Goal: Task Accomplishment & Management: Manage account settings

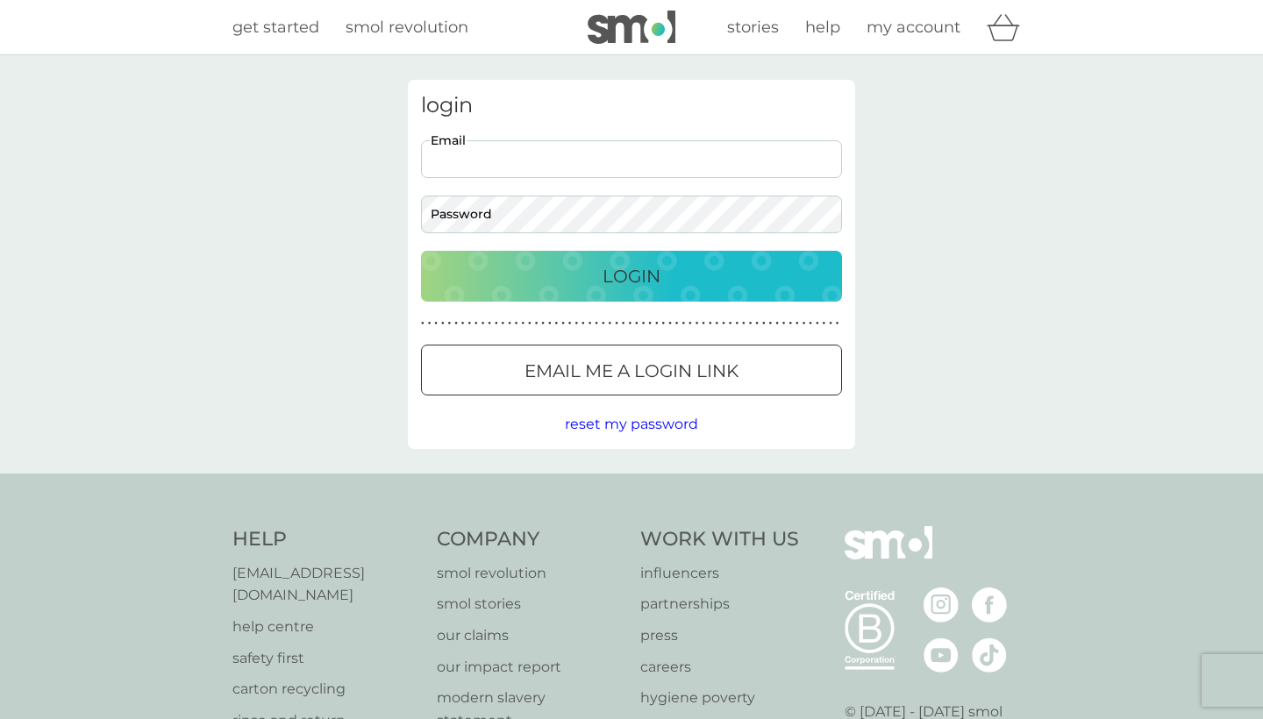
type input "[EMAIL_ADDRESS][DOMAIN_NAME]"
click at [631, 275] on button "Login" at bounding box center [631, 276] width 421 height 51
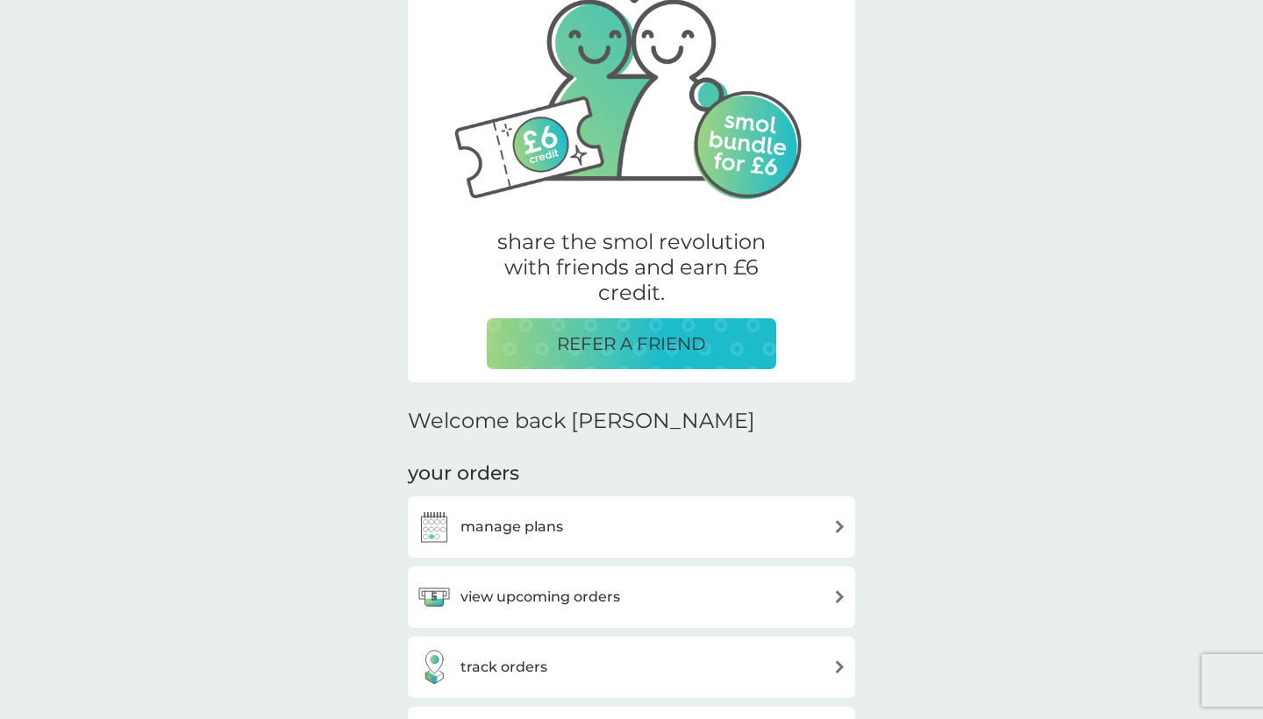
scroll to position [175, 0]
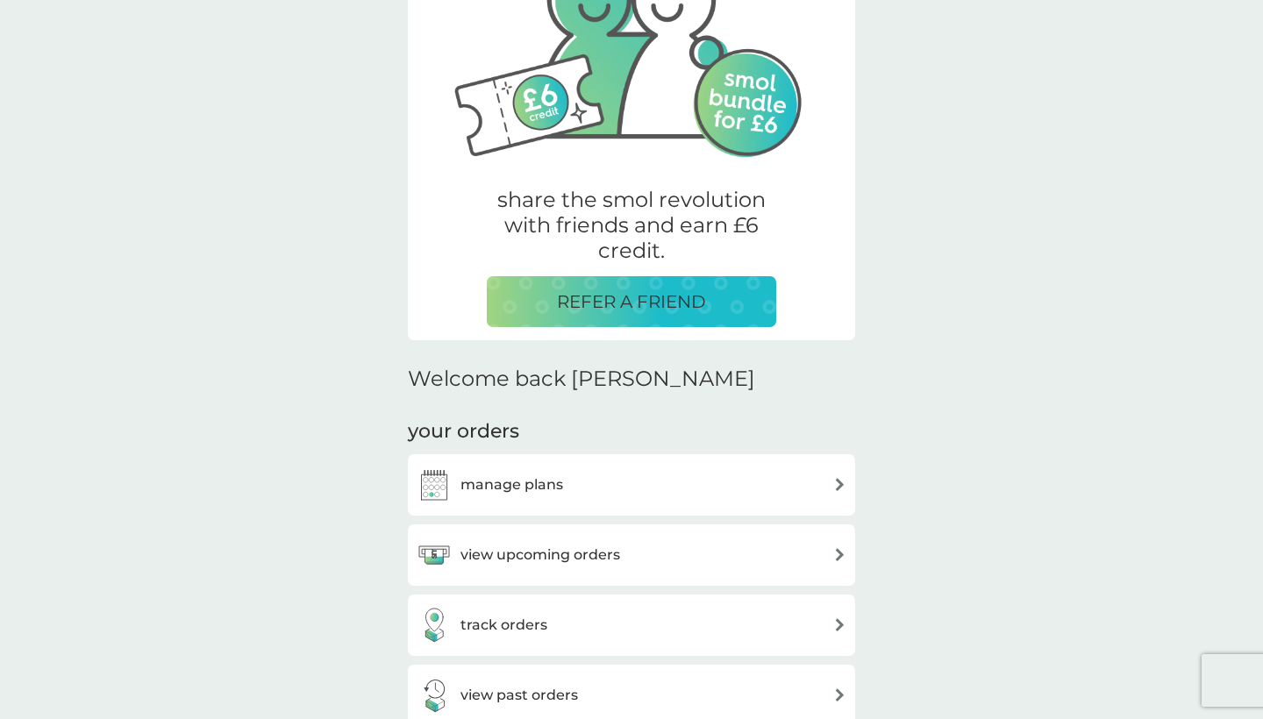
click at [575, 487] on div "manage plans" at bounding box center [632, 484] width 430 height 35
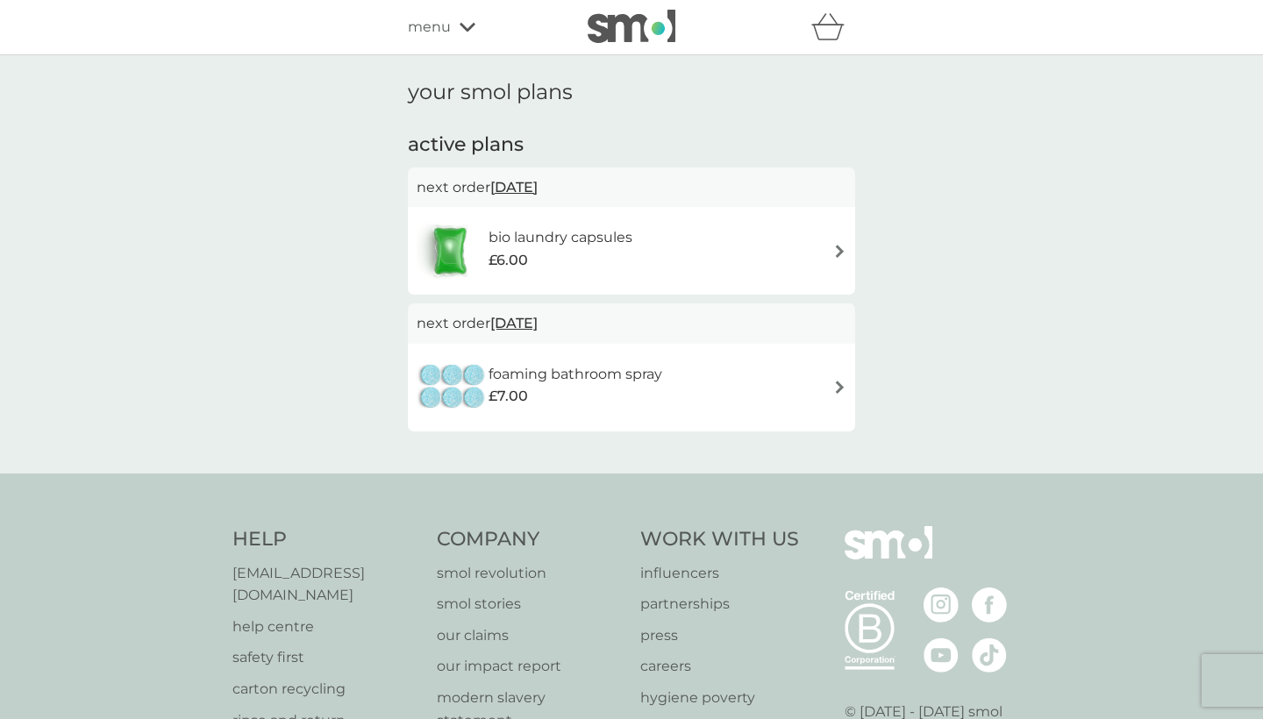
click at [844, 376] on div "foaming bathroom spray £7.00" at bounding box center [632, 387] width 430 height 61
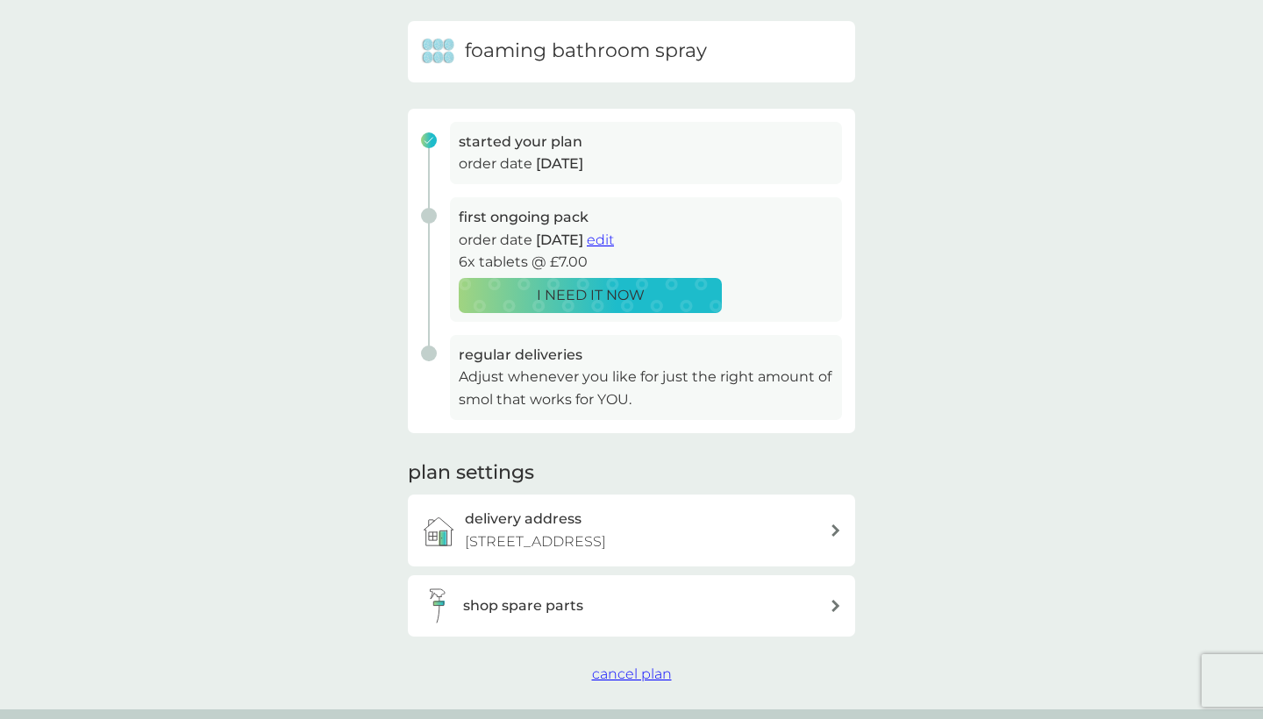
scroll to position [192, 0]
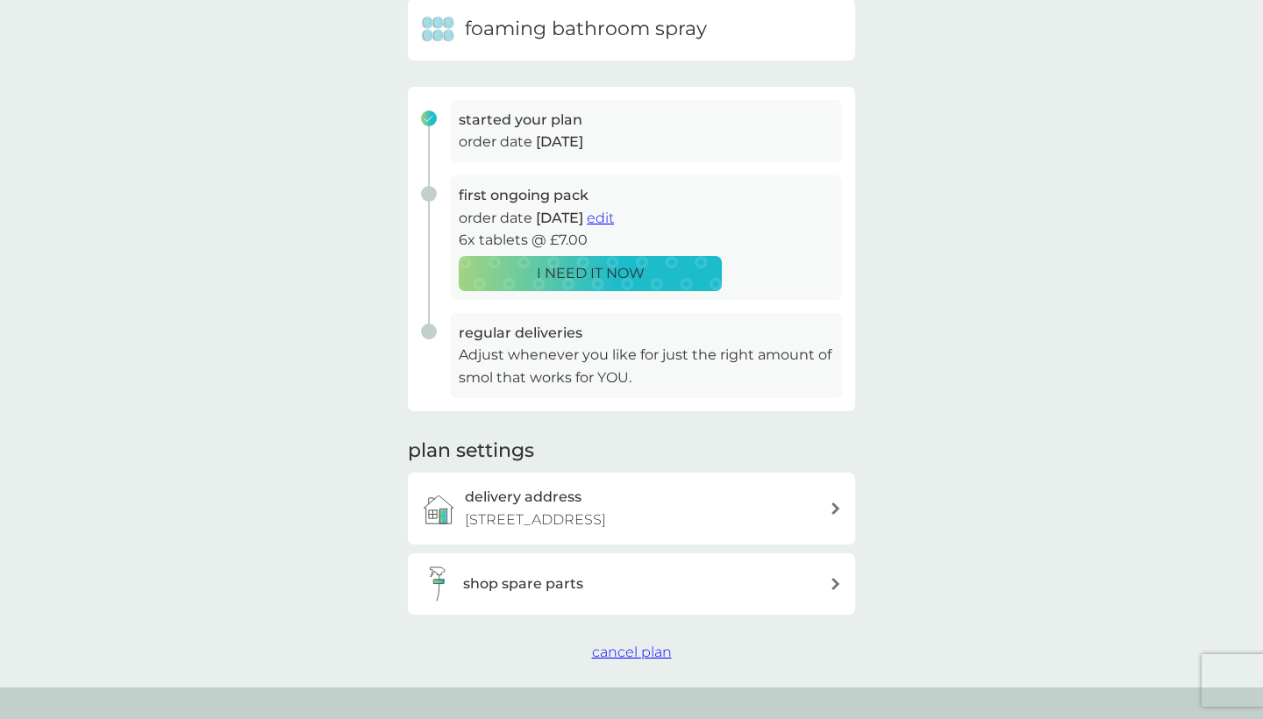
click at [631, 660] on span "cancel plan" at bounding box center [632, 652] width 80 height 17
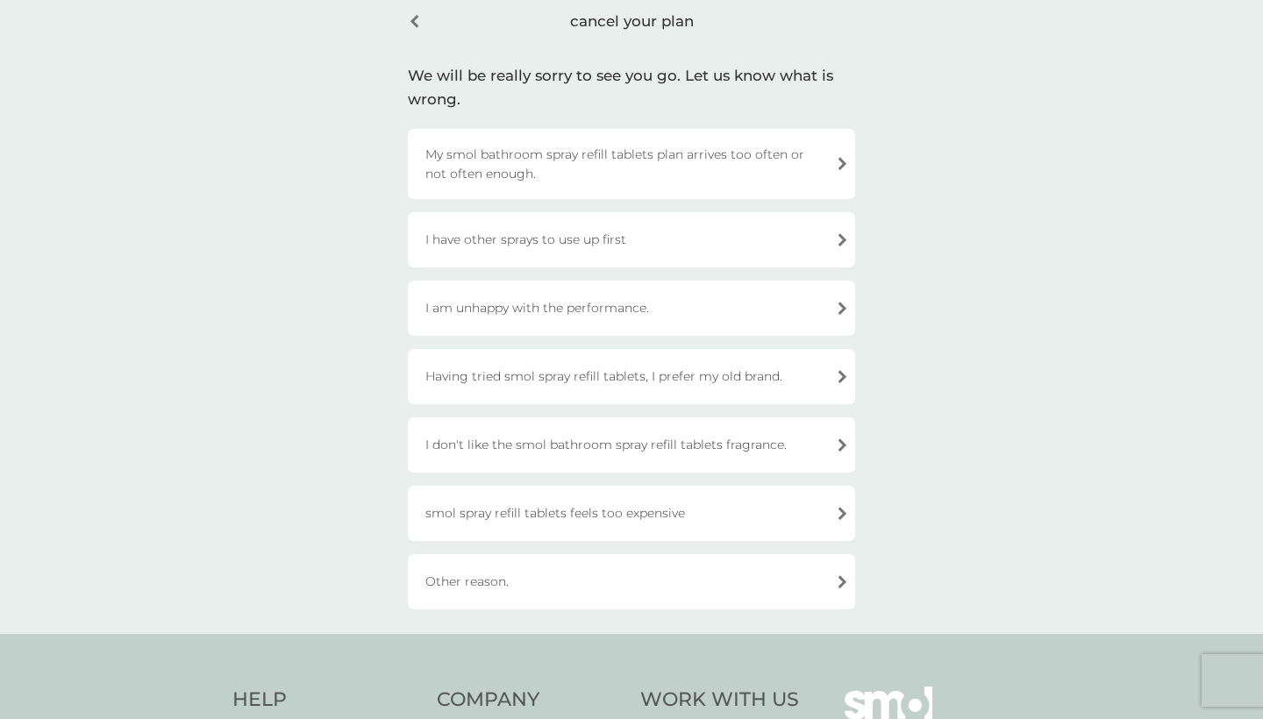
scroll to position [80, 0]
click at [849, 572] on div "Other reason." at bounding box center [631, 580] width 447 height 55
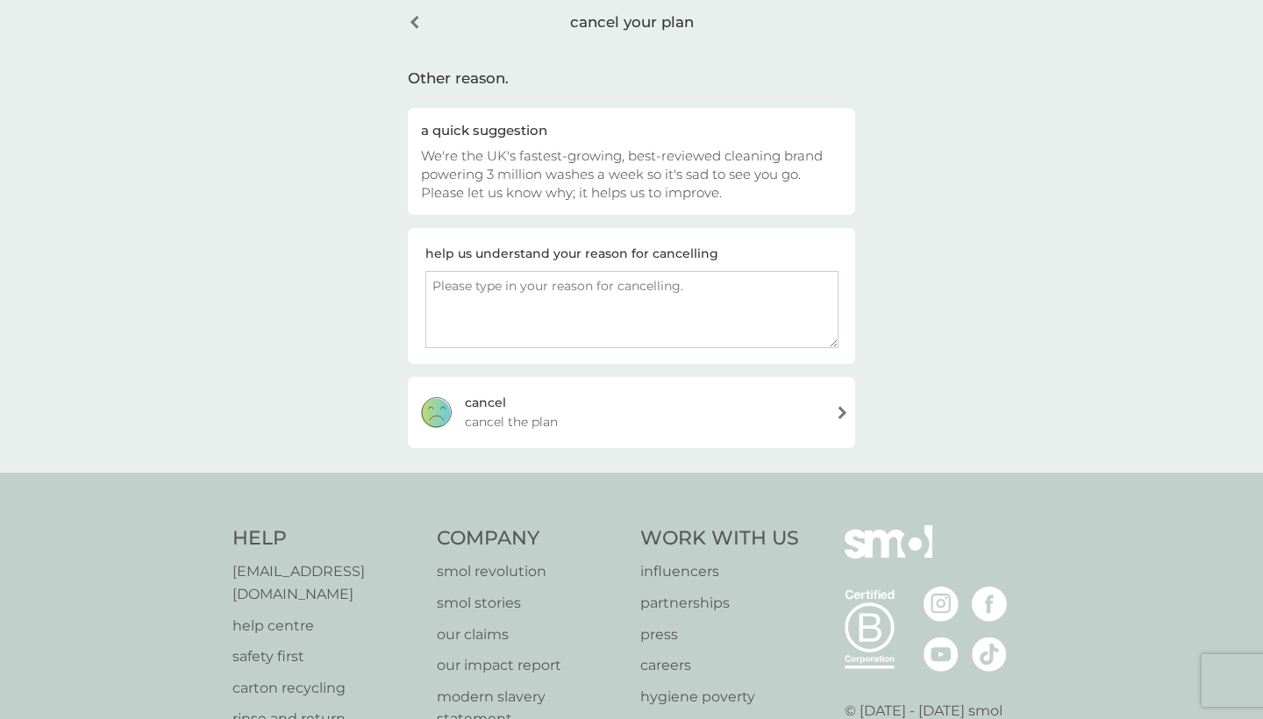
click at [411, 31] on div "cancel your plan" at bounding box center [631, 22] width 447 height 45
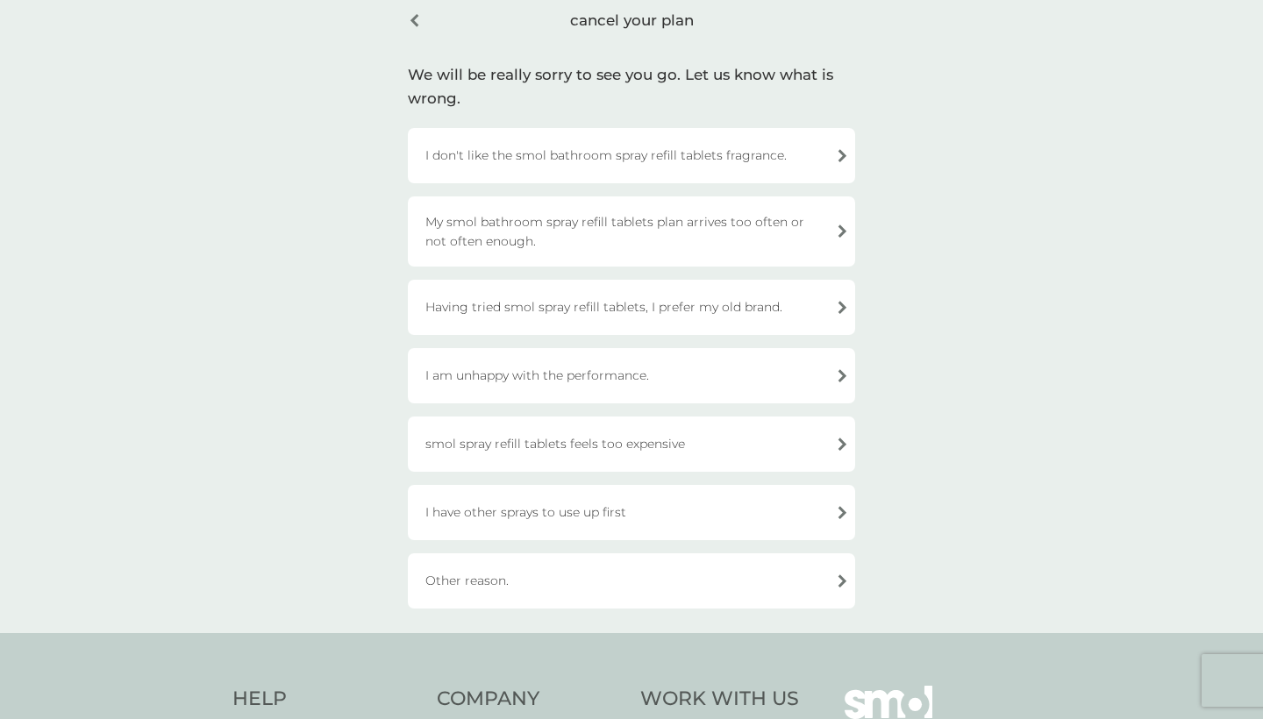
click at [733, 140] on div "I don't like the smol bathroom spray refill tablets fragrance." at bounding box center [631, 155] width 447 height 55
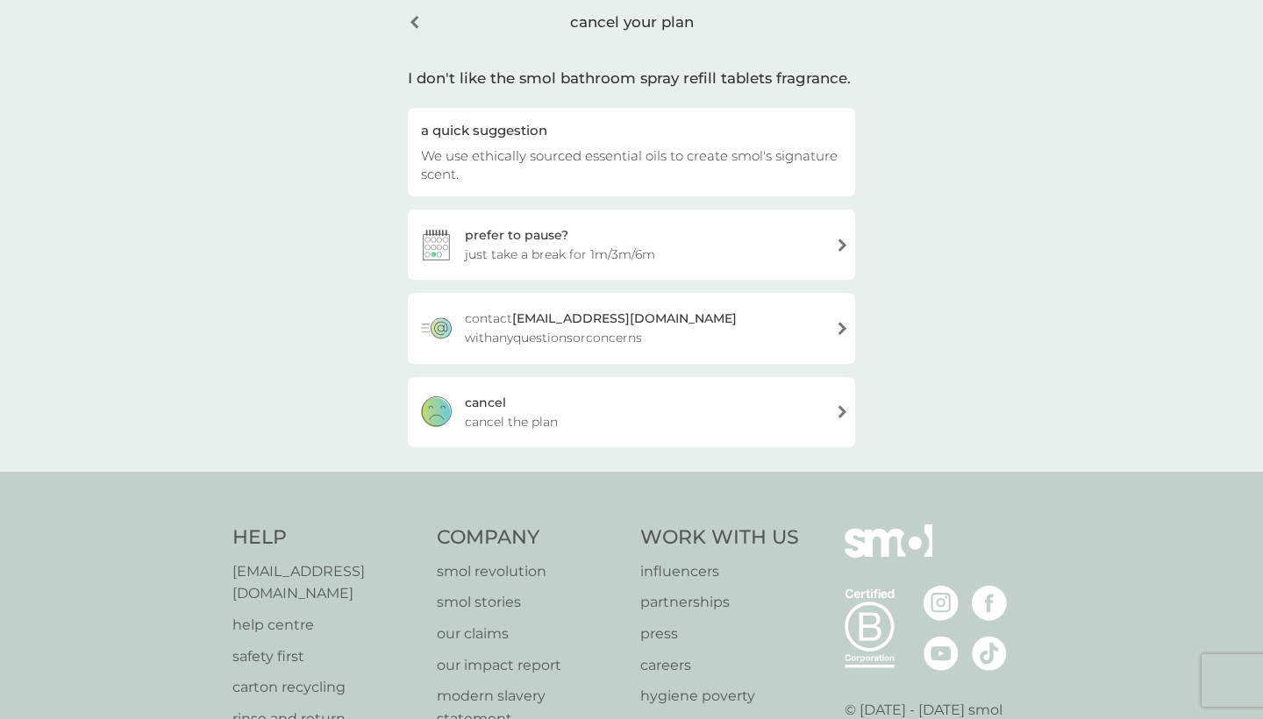
click at [414, 17] on div "cancel your plan" at bounding box center [631, 22] width 447 height 45
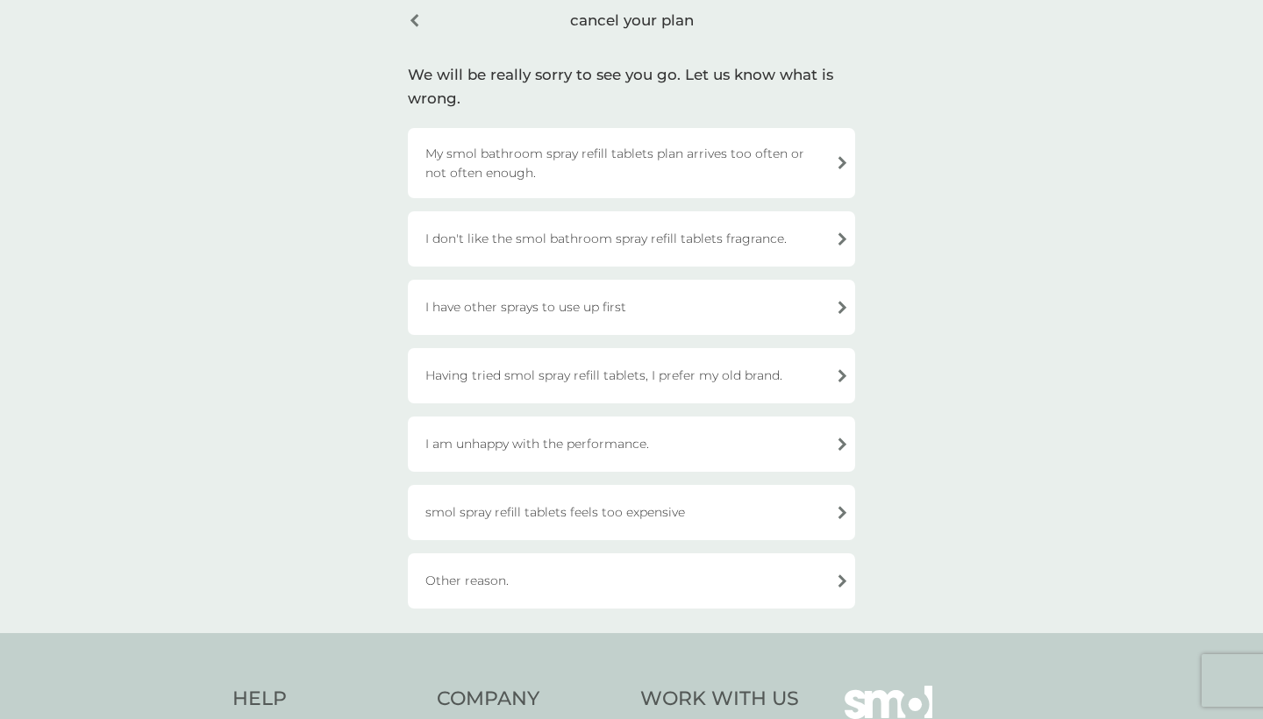
click at [486, 166] on div "My smol bathroom spray refill tablets plan arrives too often or not often enoug…" at bounding box center [631, 163] width 447 height 70
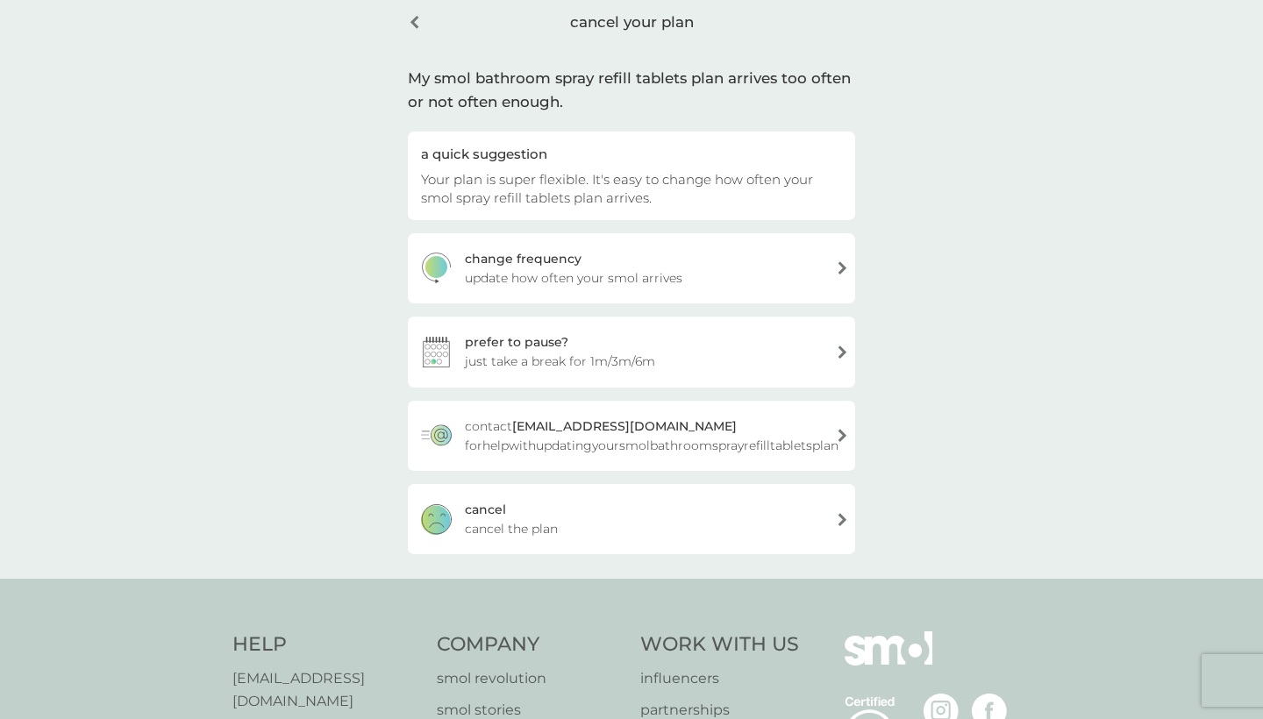
click at [627, 486] on div "[PERSON_NAME] the plan" at bounding box center [631, 519] width 447 height 70
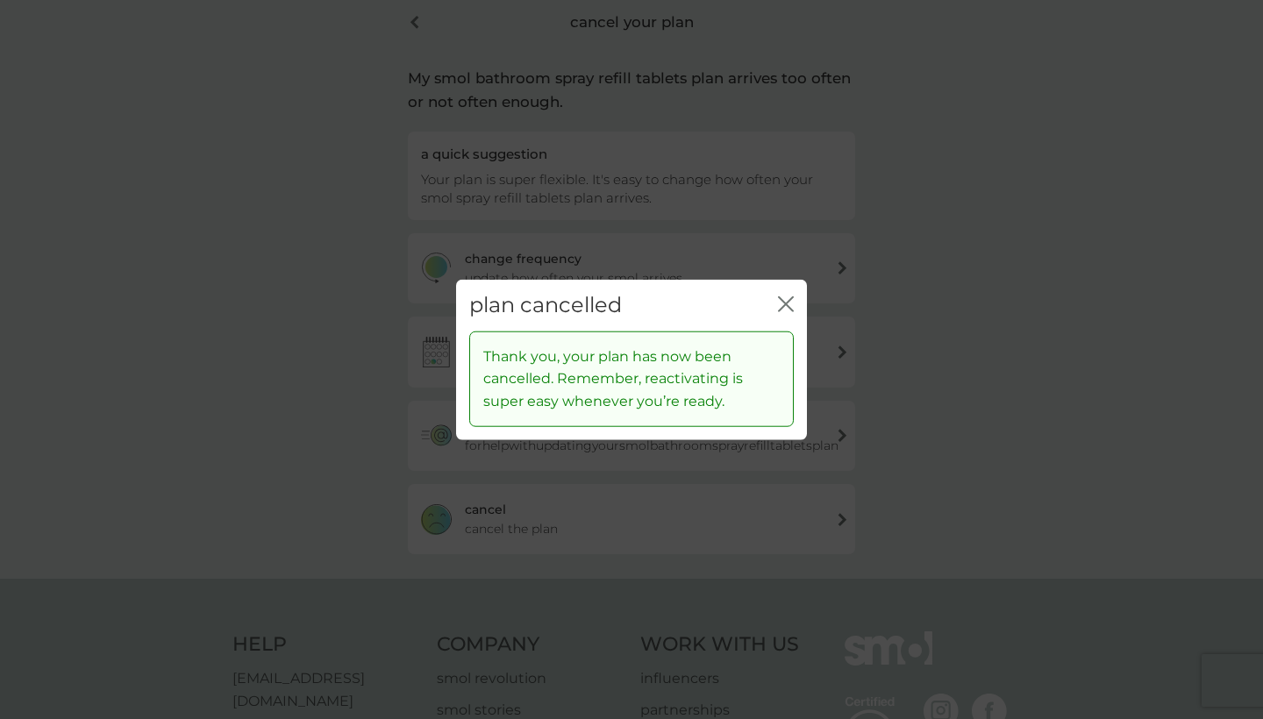
click at [784, 298] on icon "close" at bounding box center [786, 304] width 16 height 16
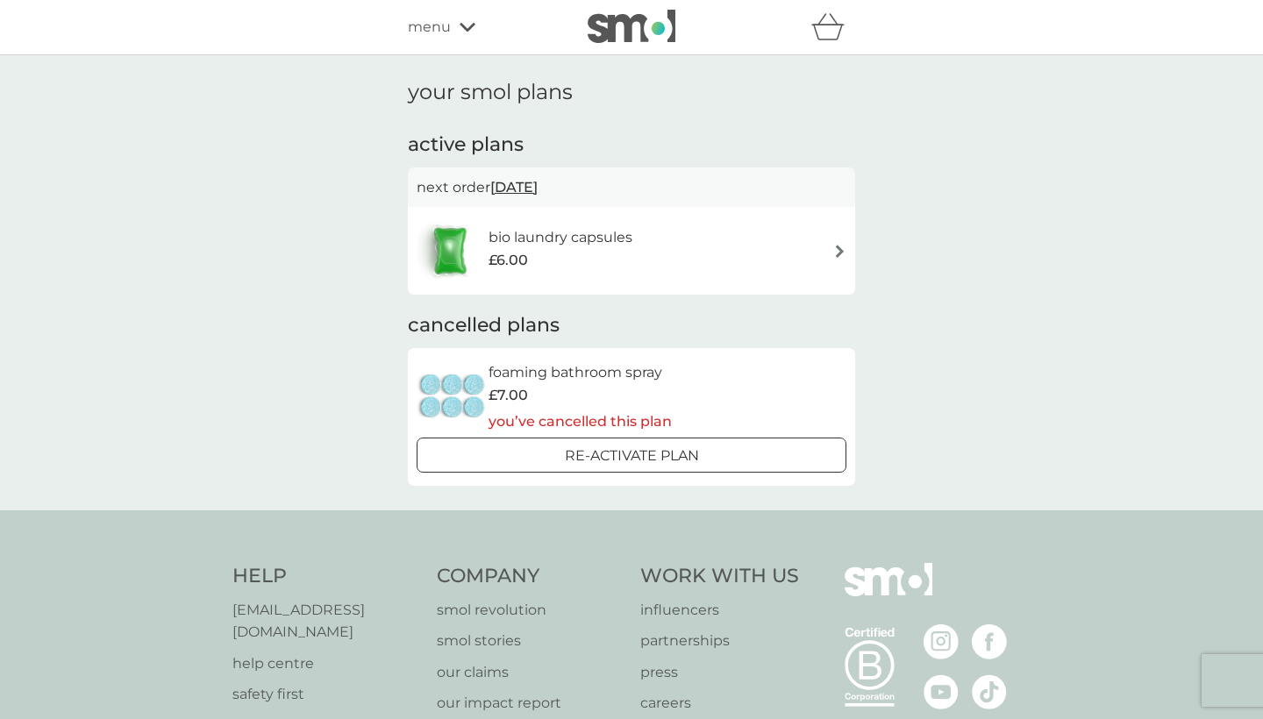
click at [716, 246] on div "bio laundry capsules £6.00" at bounding box center [632, 250] width 430 height 61
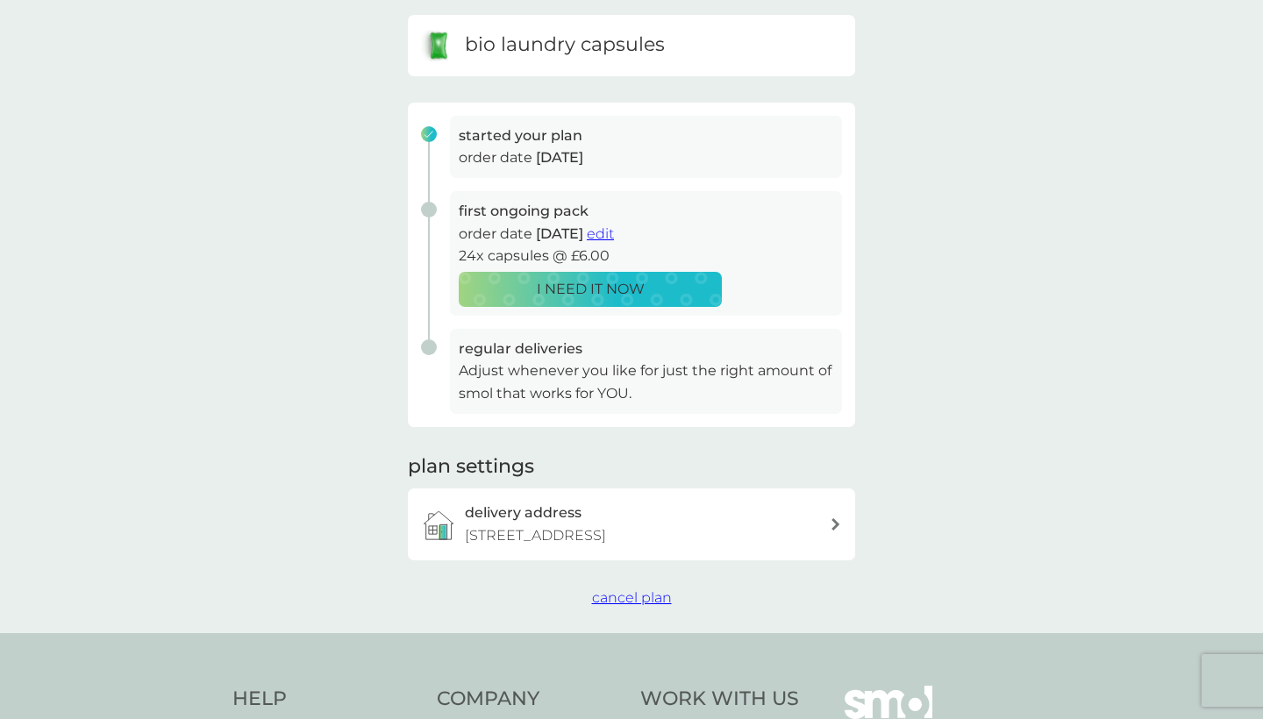
scroll to position [178, 0]
click at [606, 523] on p "[STREET_ADDRESS]" at bounding box center [535, 534] width 141 height 23
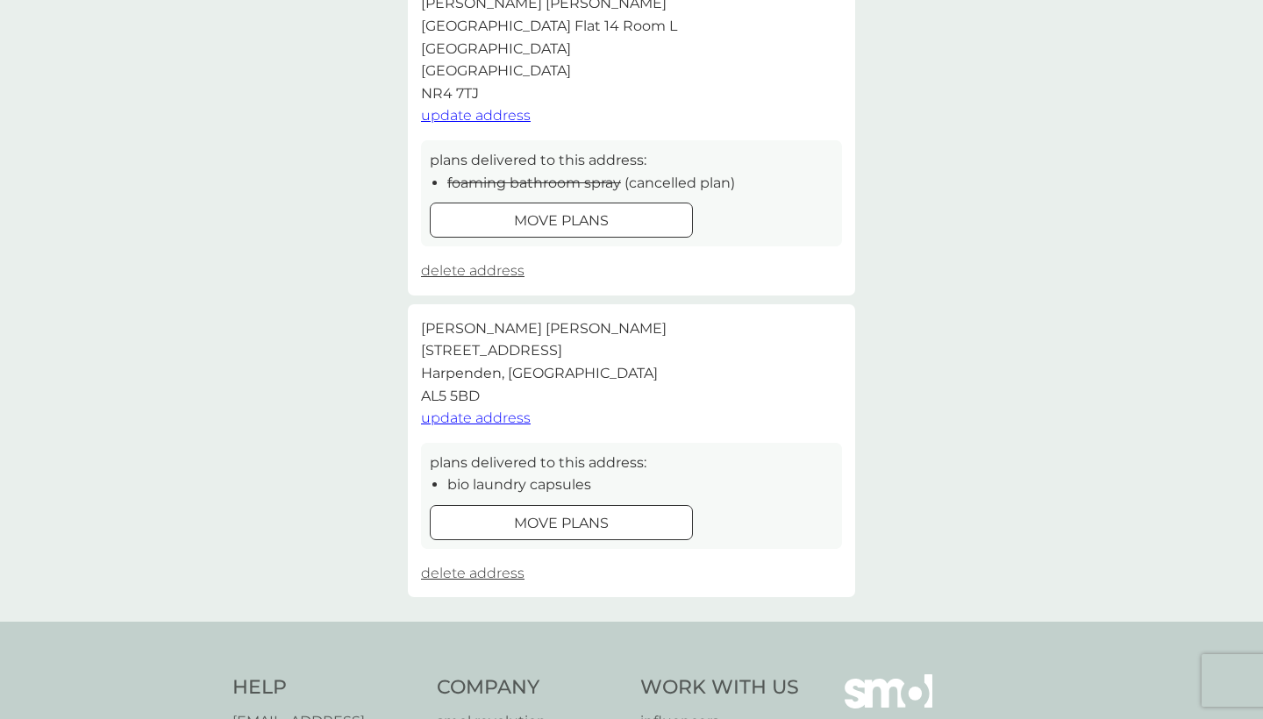
scroll to position [183, 0]
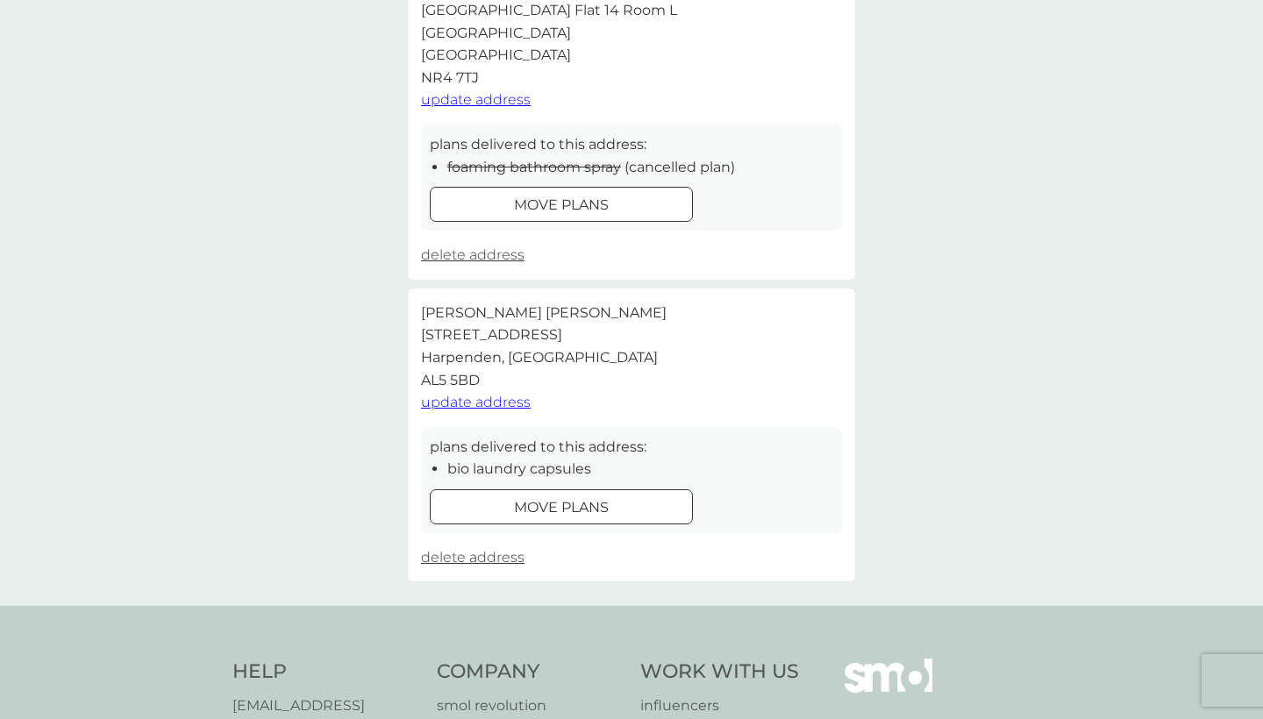
click at [502, 396] on span "update address" at bounding box center [476, 402] width 110 height 17
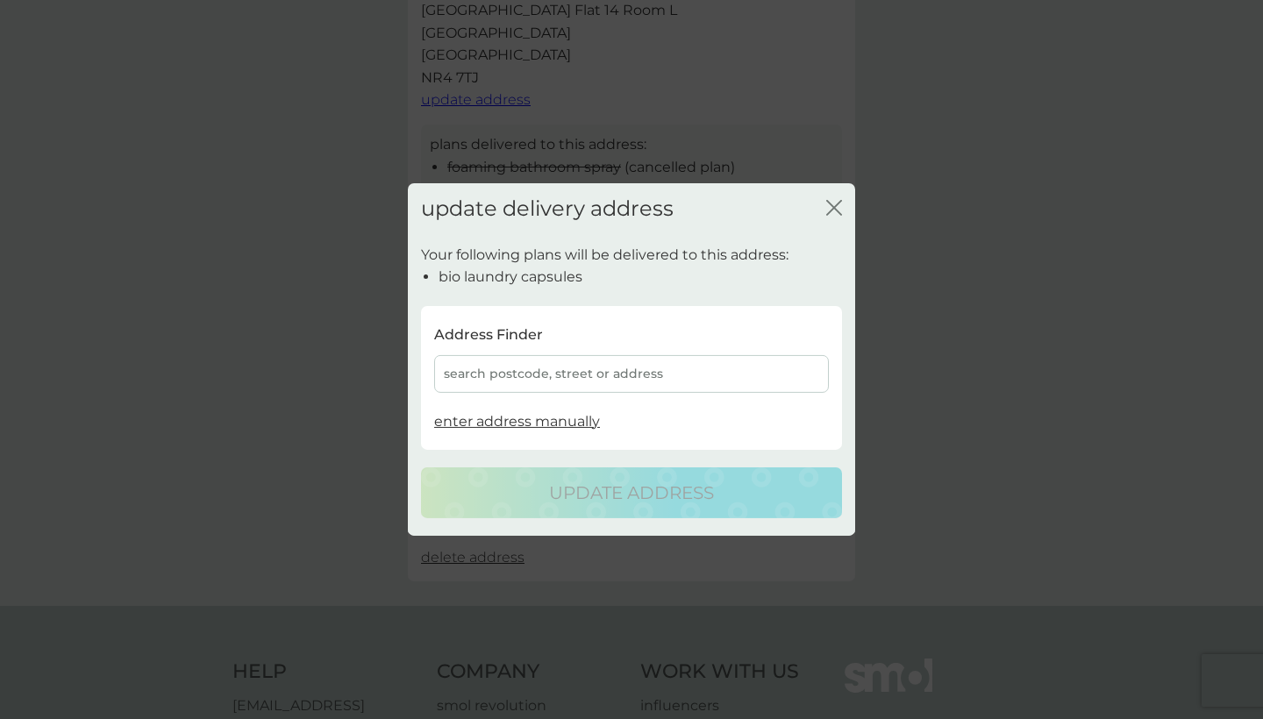
click at [534, 381] on div "search postcode, street or address" at bounding box center [631, 373] width 395 height 38
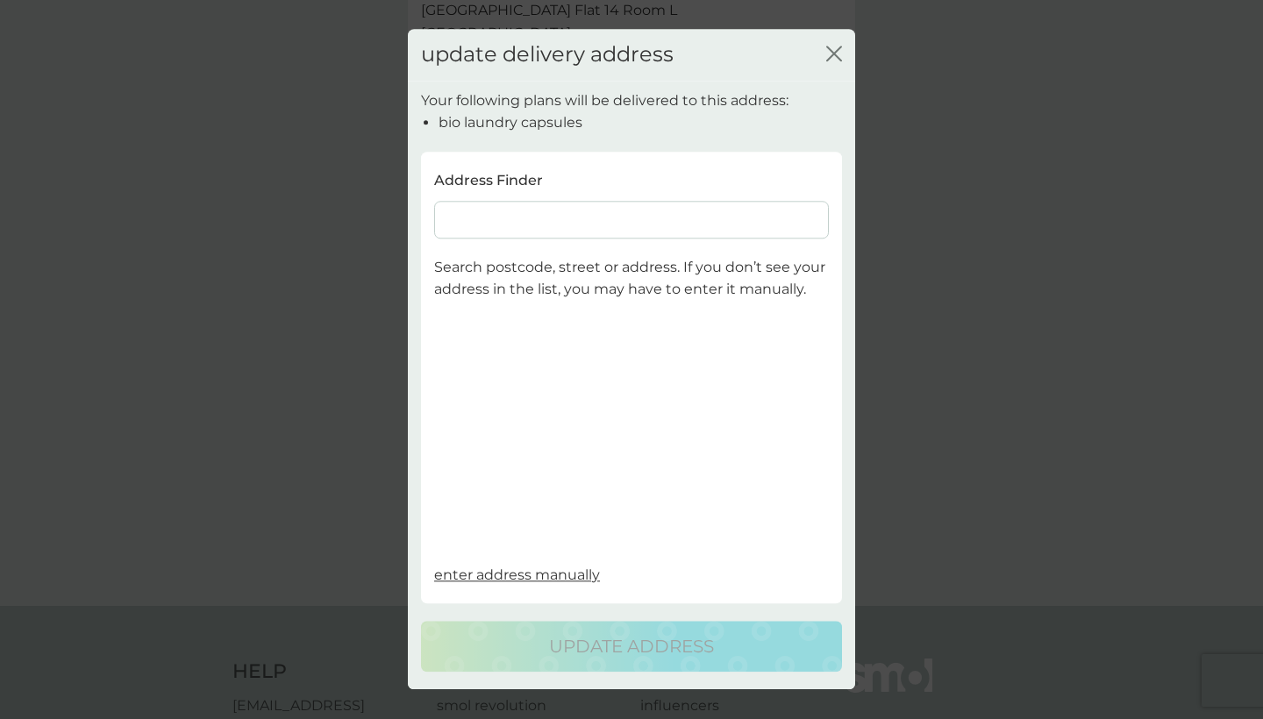
click at [625, 217] on input at bounding box center [631, 220] width 395 height 38
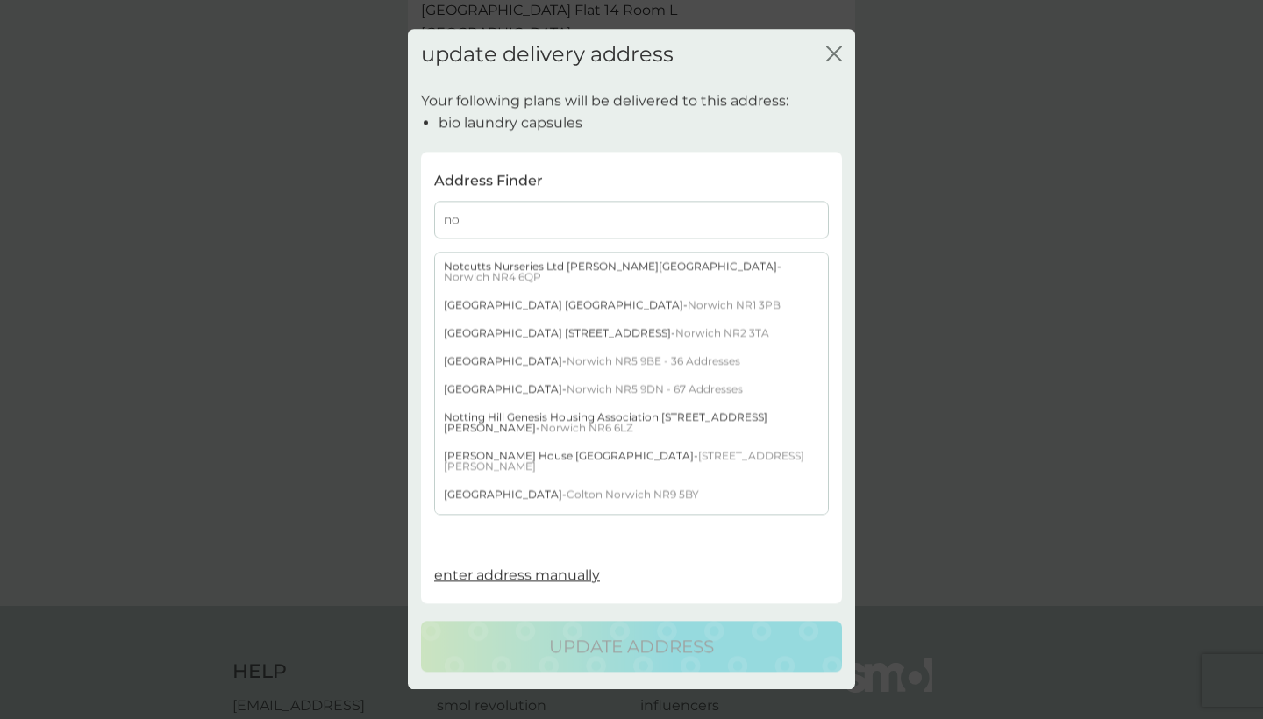
type input "n"
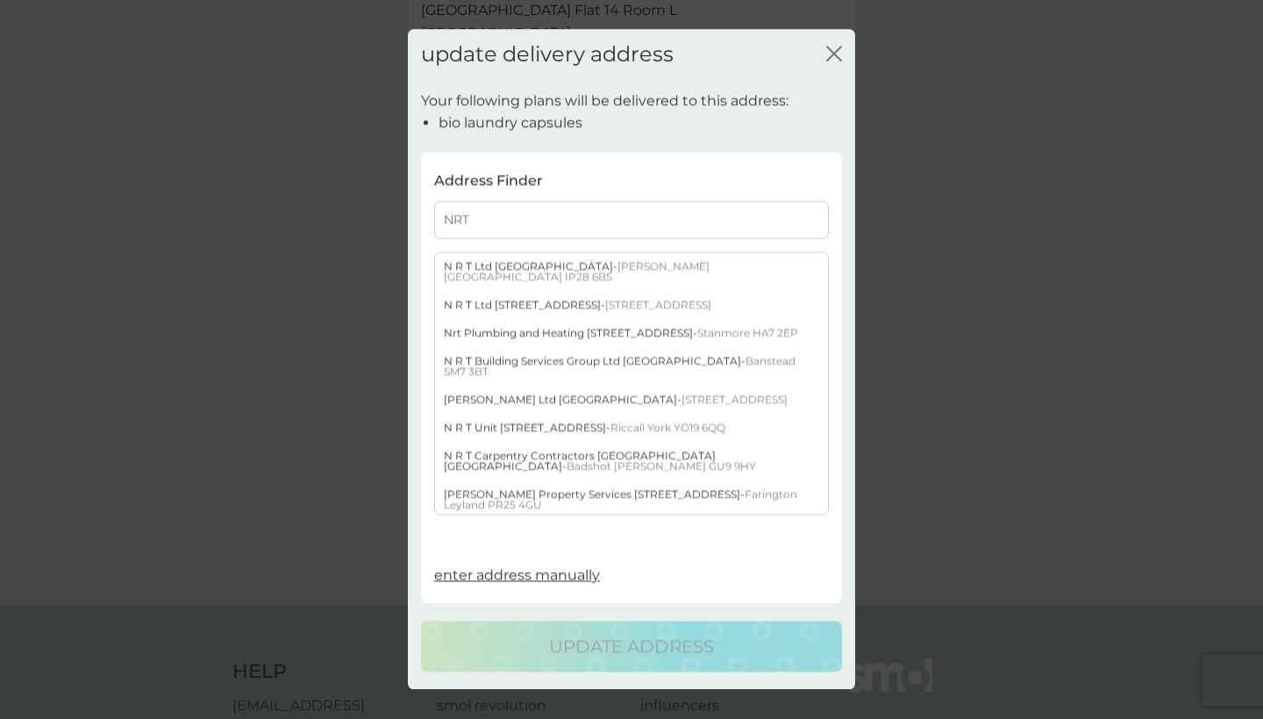
type input "NRT"
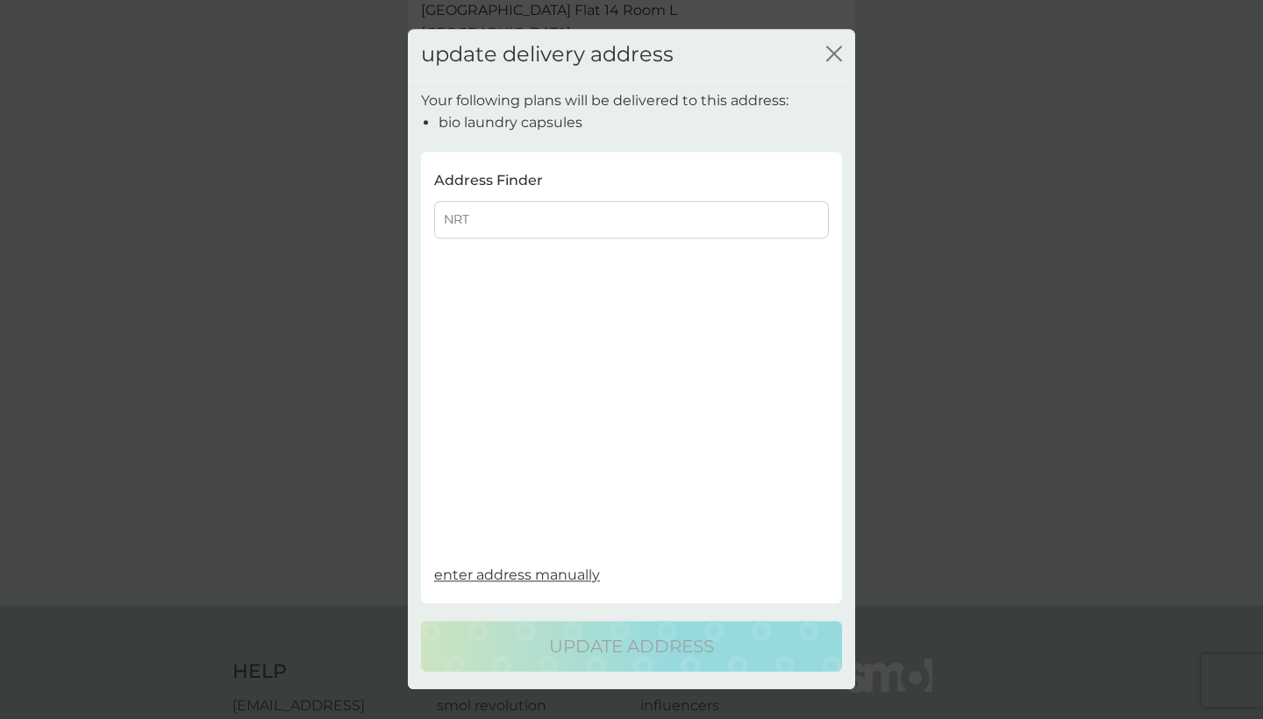
click at [1048, 301] on div "update delivery address close Your following plans will be delivered to this ad…" at bounding box center [631, 359] width 1263 height 719
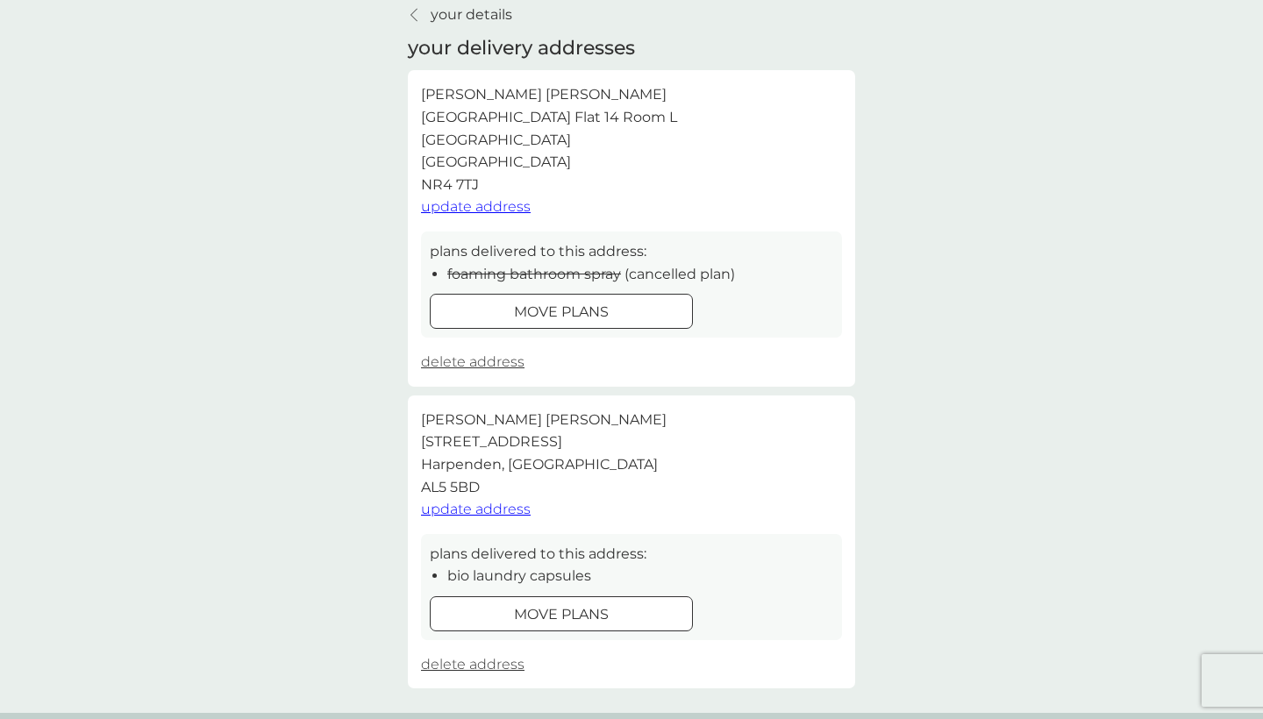
scroll to position [86, 0]
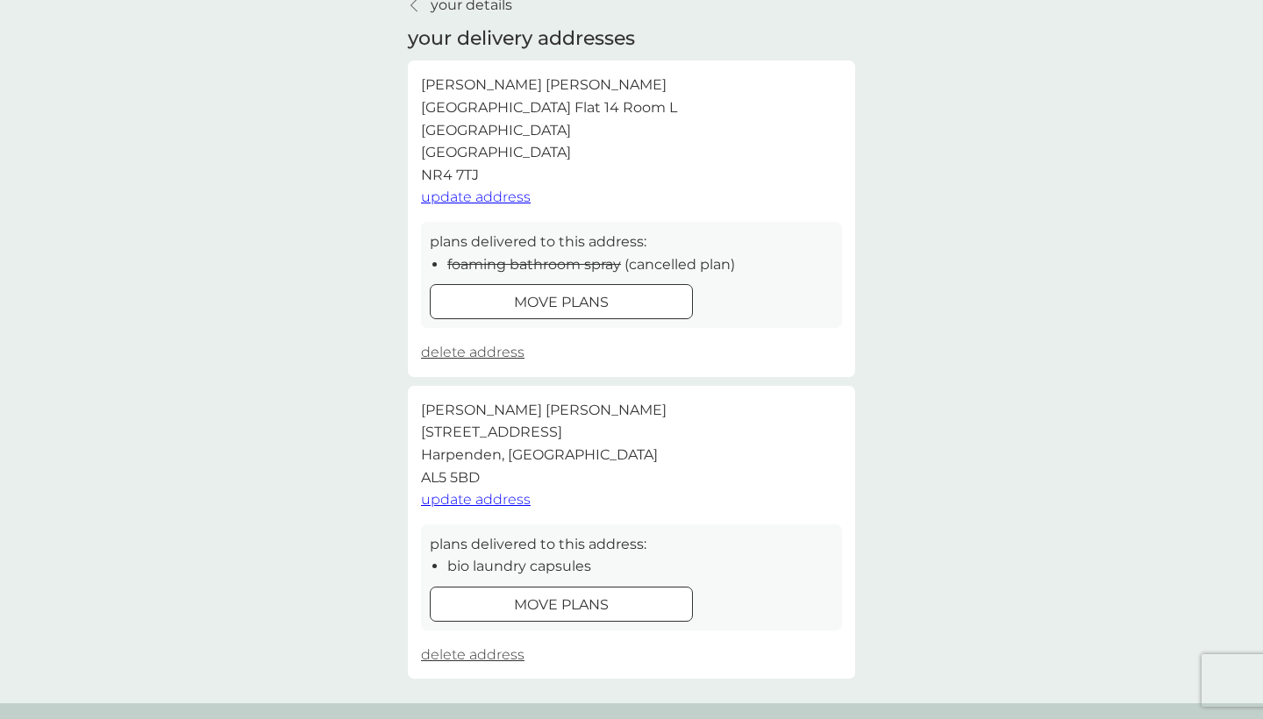
click at [507, 491] on span "update address" at bounding box center [476, 499] width 110 height 17
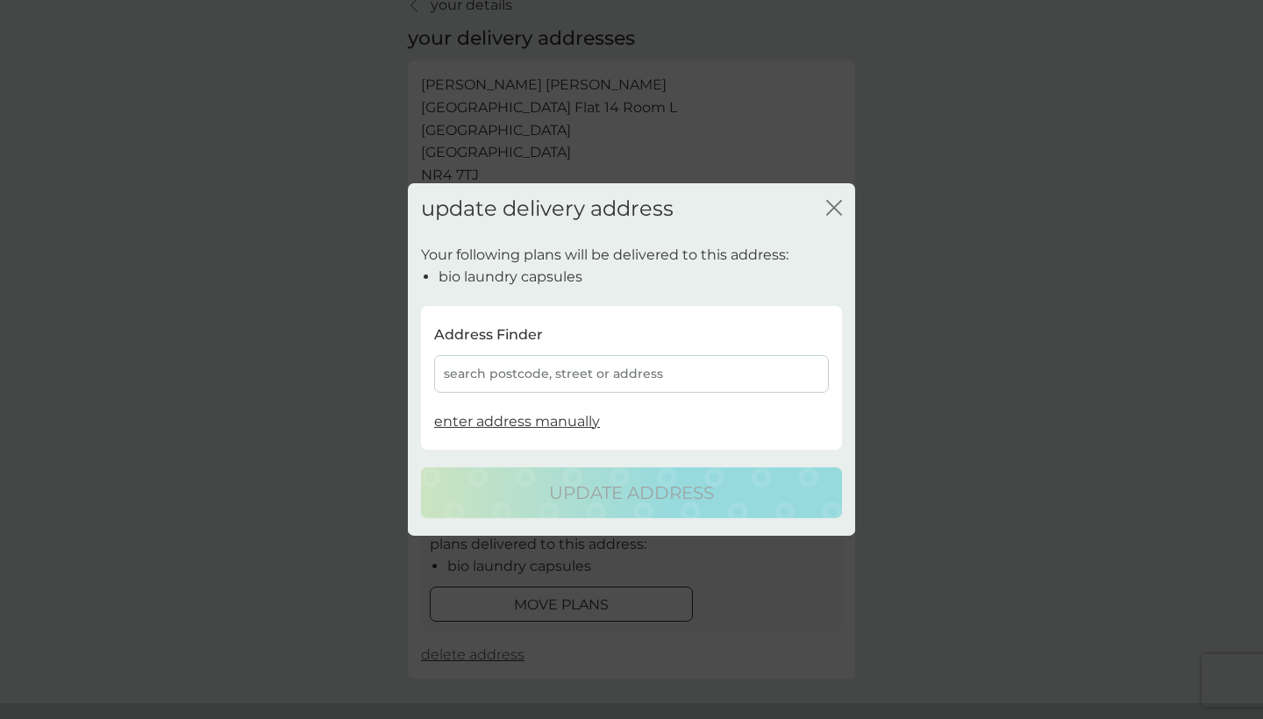
click at [546, 366] on div "search postcode, street or address" at bounding box center [631, 373] width 395 height 38
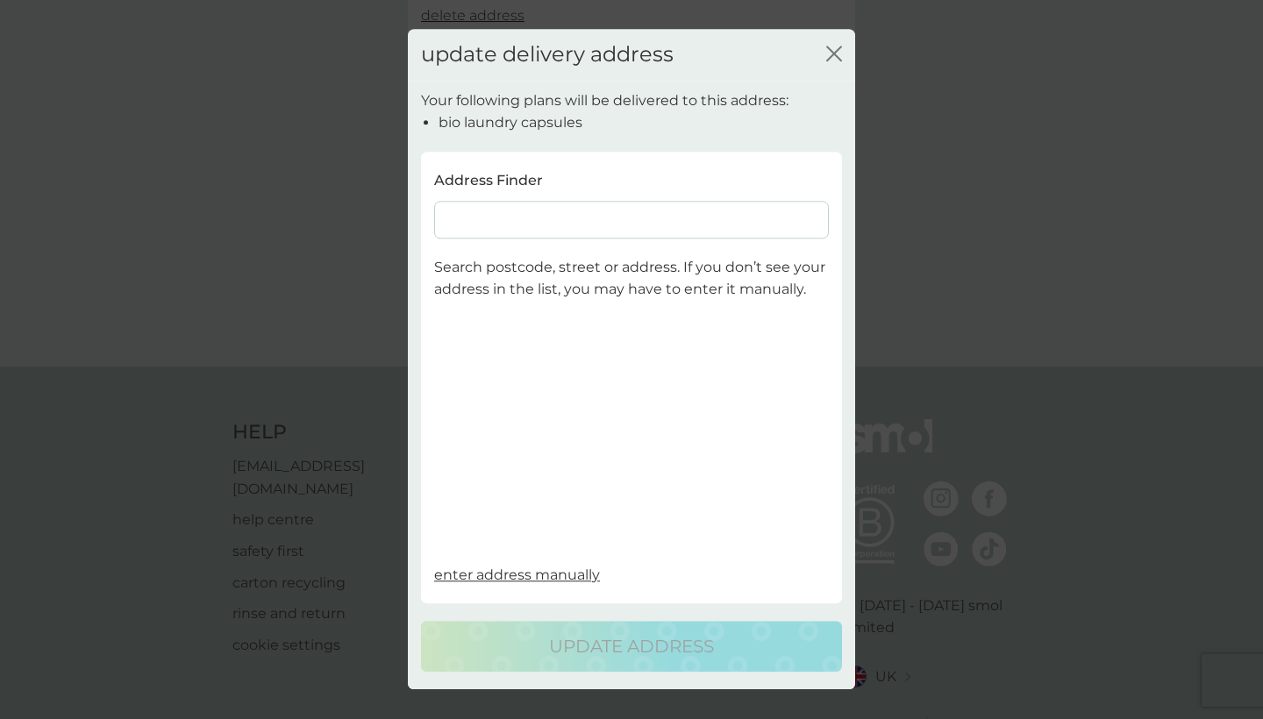
scroll to position [454, 0]
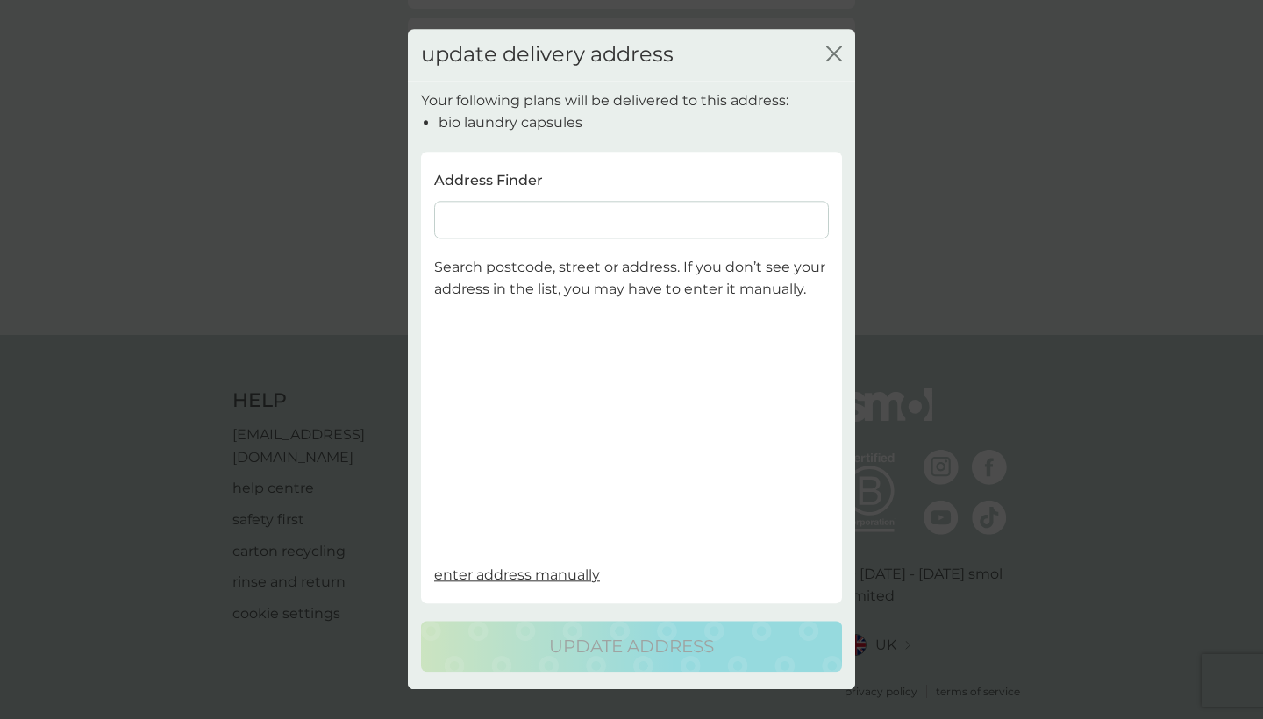
click at [507, 222] on input at bounding box center [631, 220] width 395 height 38
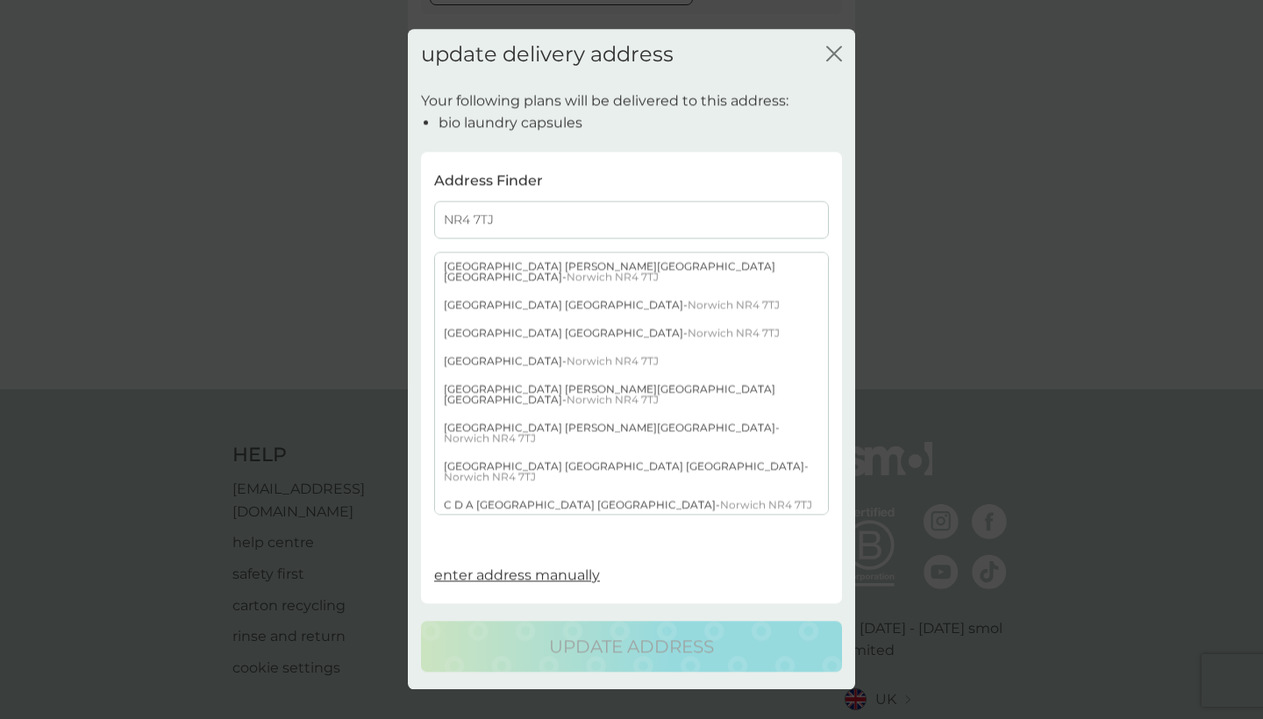
scroll to position [396, 0]
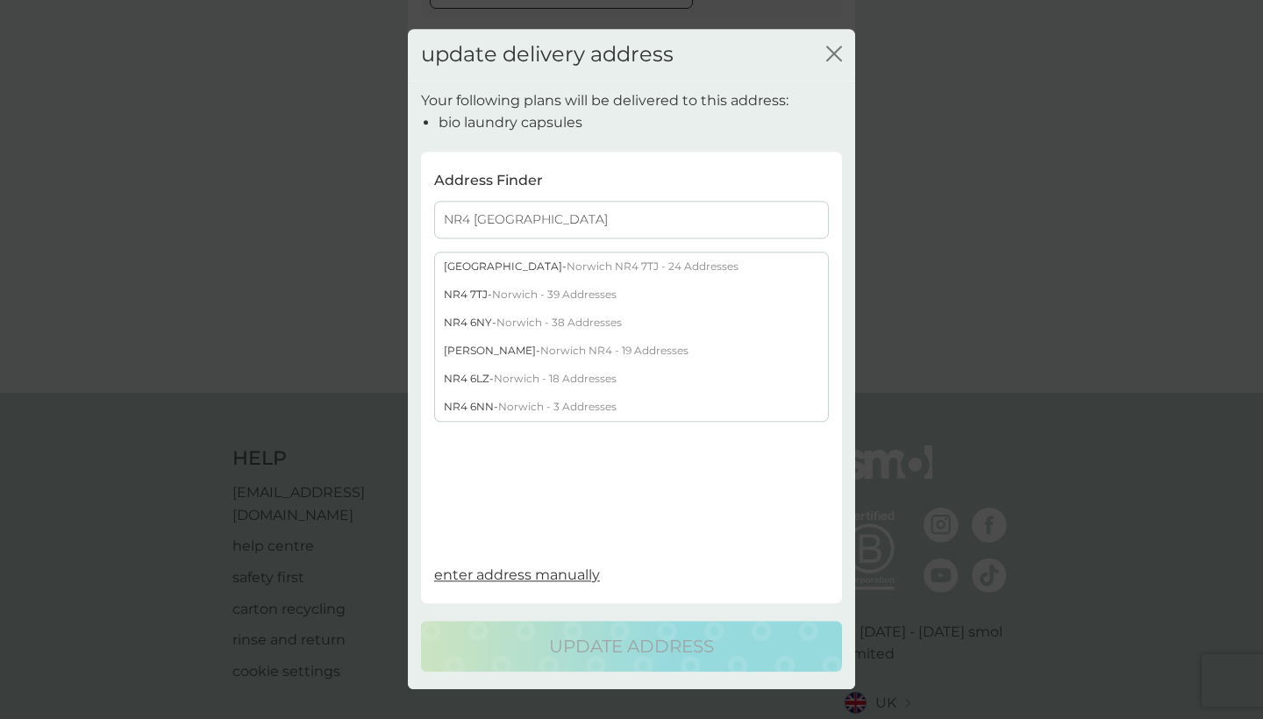
type input "NR4 [GEOGRAPHIC_DATA]"
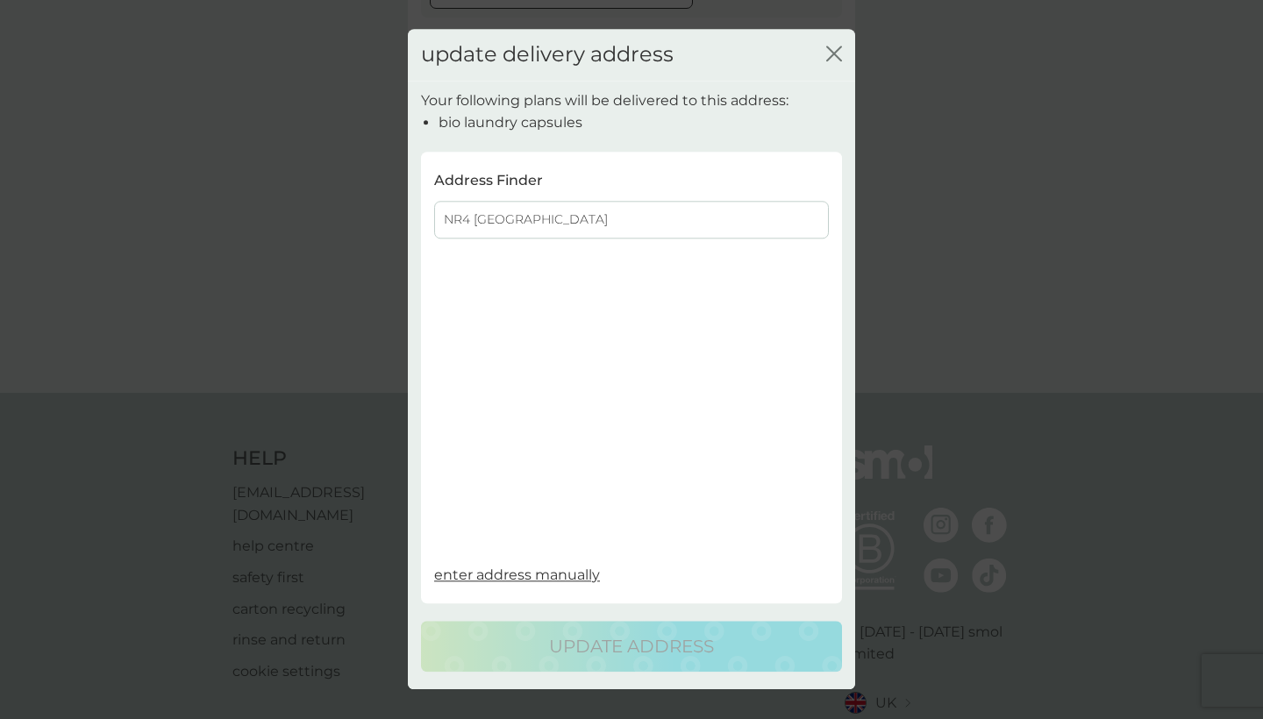
click at [520, 589] on div "Address Finder NR4 [GEOGRAPHIC_DATA] Search postcode, street or address. If you…" at bounding box center [631, 377] width 421 height 443
click at [522, 573] on span "enter address manually" at bounding box center [517, 574] width 166 height 17
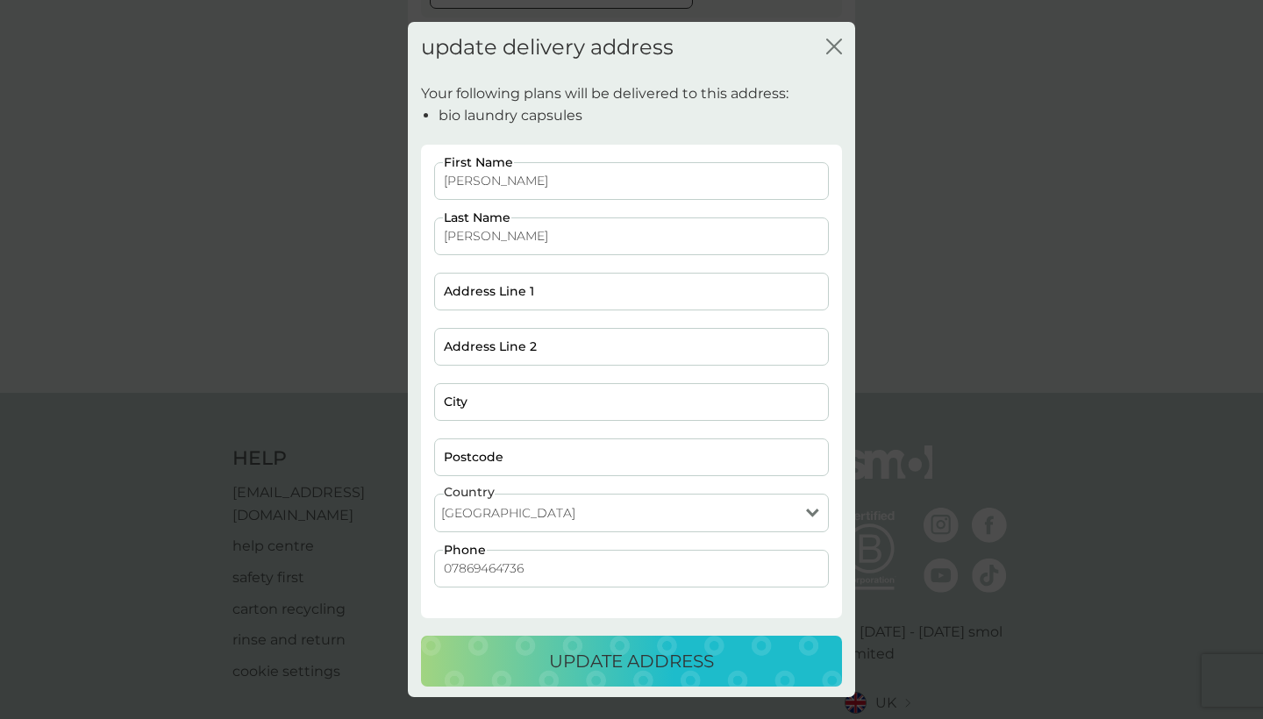
click at [981, 226] on div "update delivery address close Your following plans will be delivered to this ad…" at bounding box center [631, 359] width 1263 height 719
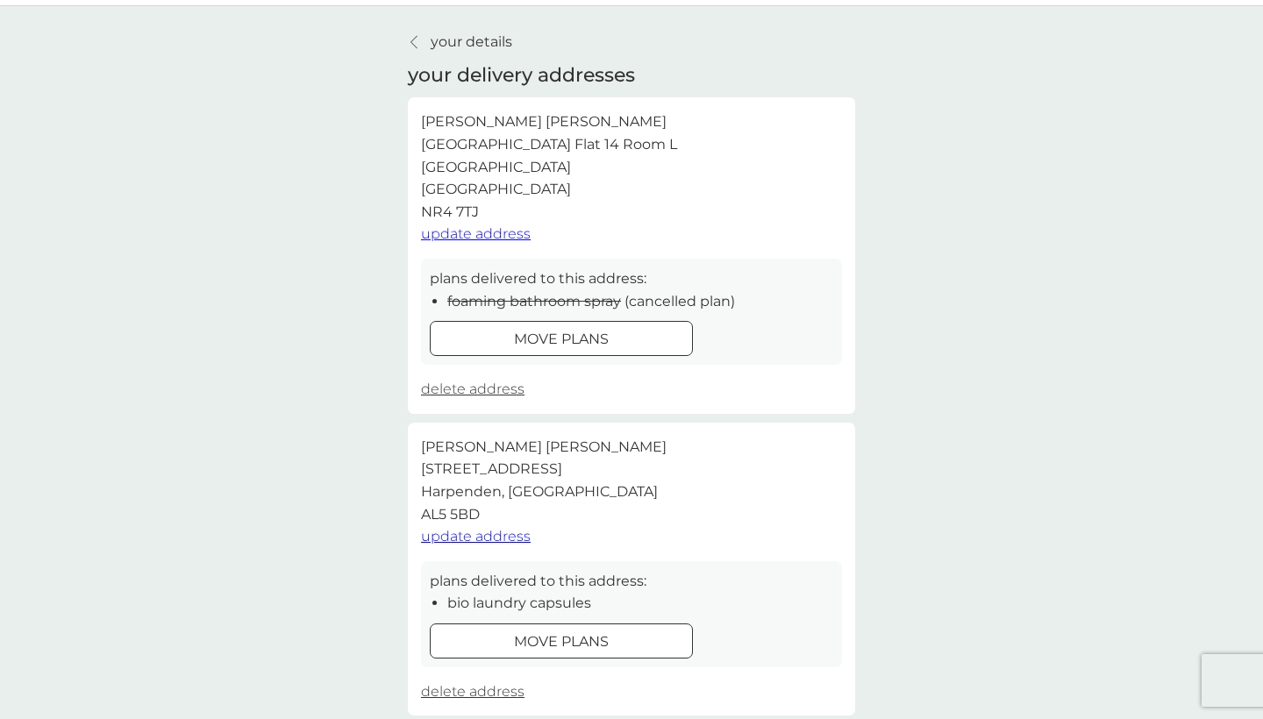
scroll to position [9, 0]
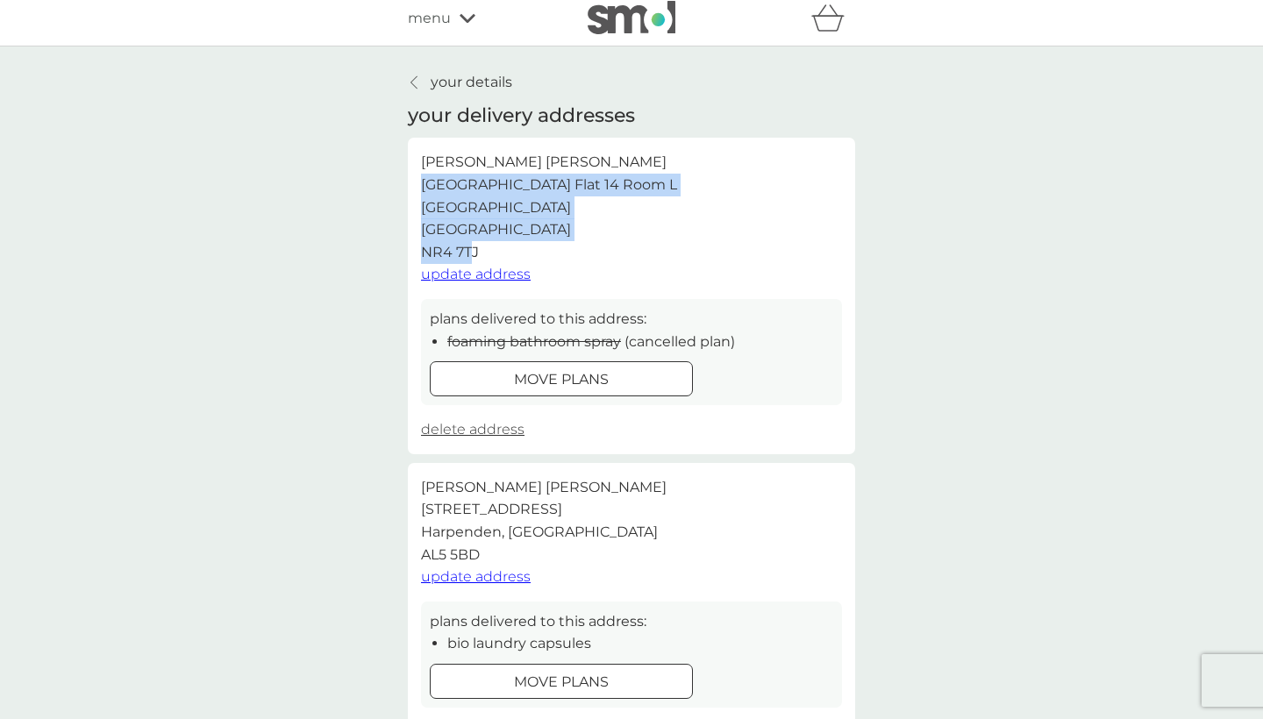
drag, startPoint x: 474, startPoint y: 246, endPoint x: 420, endPoint y: 189, distance: 78.2
click at [420, 189] on div "[PERSON_NAME][GEOGRAPHIC_DATA] Flat 14 Room [GEOGRAPHIC_DATA] update address pl…" at bounding box center [631, 296] width 447 height 316
drag, startPoint x: 481, startPoint y: 250, endPoint x: 419, endPoint y: 176, distance: 95.9
click at [419, 176] on div "[PERSON_NAME][GEOGRAPHIC_DATA] Flat 14 Room [GEOGRAPHIC_DATA] update address pl…" at bounding box center [631, 296] width 447 height 316
copy p "[GEOGRAPHIC_DATA] Flat 14 Room [GEOGRAPHIC_DATA]"
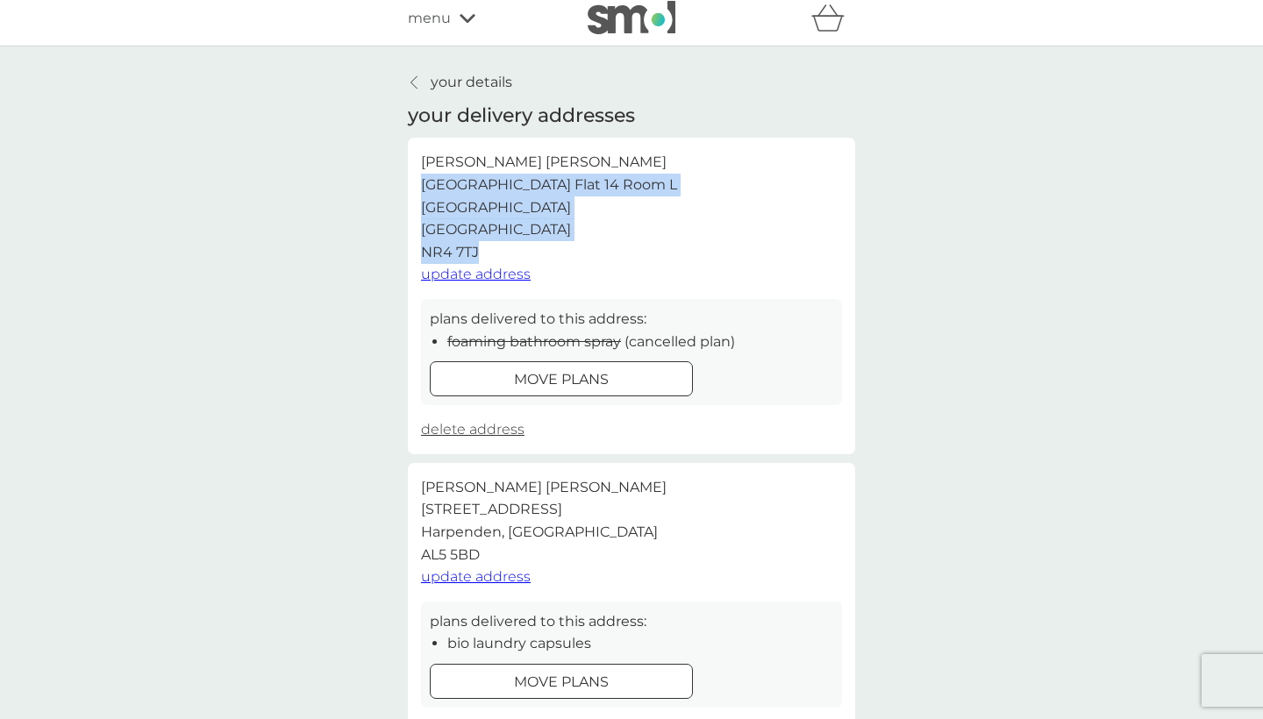
scroll to position [45, 0]
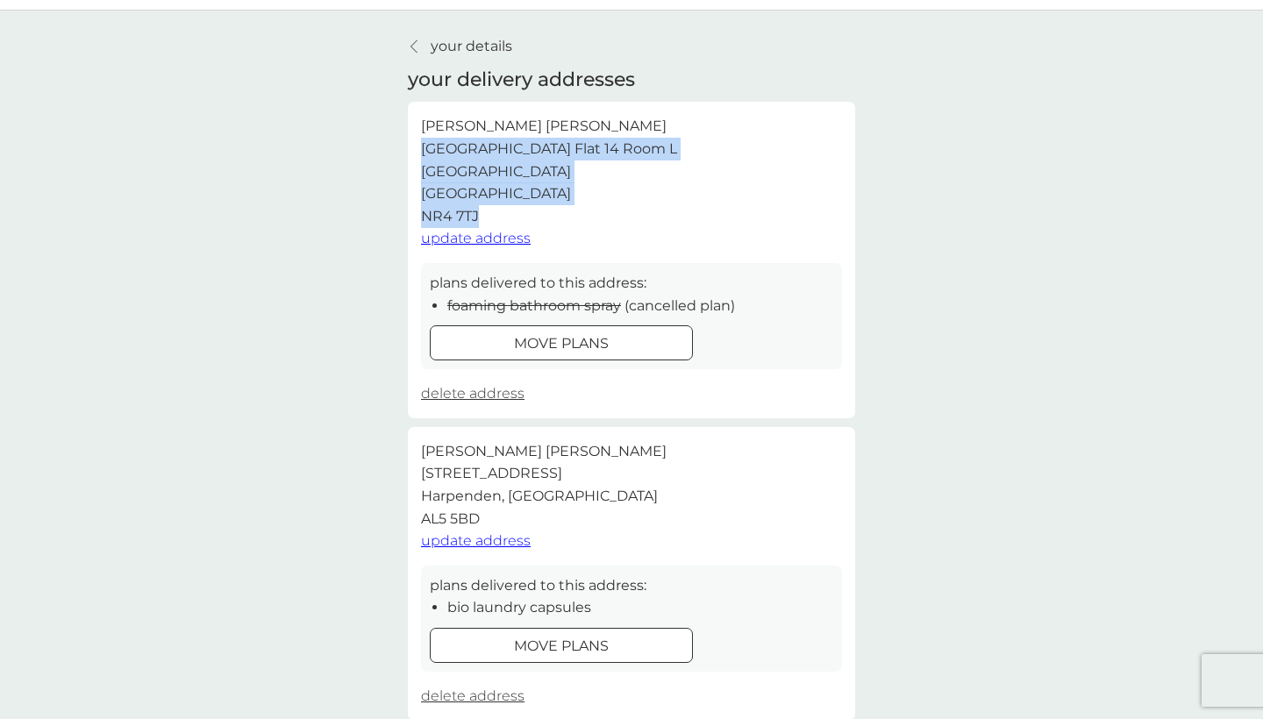
click at [511, 540] on span "update address" at bounding box center [476, 540] width 110 height 17
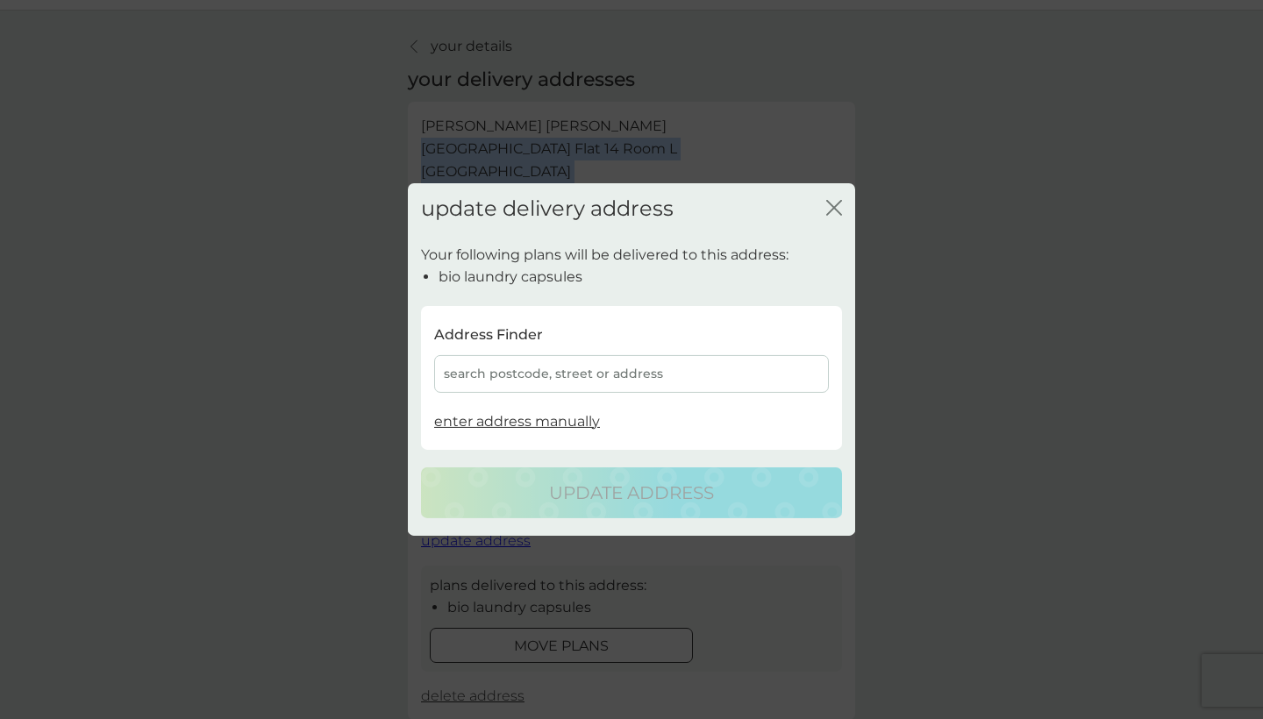
click at [538, 416] on span "enter address manually" at bounding box center [517, 420] width 166 height 17
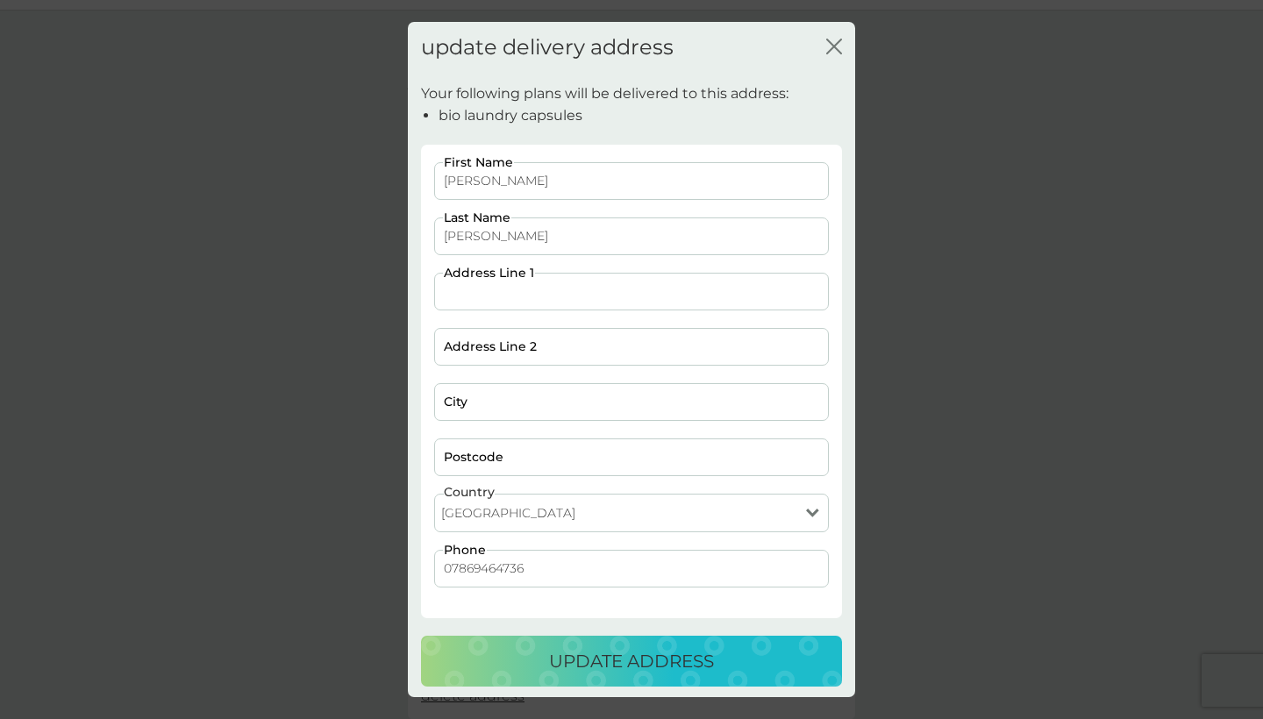
paste input "[GEOGRAPHIC_DATA] Flat 14 Room [GEOGRAPHIC_DATA]"
drag, startPoint x: 793, startPoint y: 294, endPoint x: 748, endPoint y: 294, distance: 44.7
click at [748, 294] on input "[GEOGRAPHIC_DATA] Flat 14 Room [GEOGRAPHIC_DATA]" at bounding box center [631, 292] width 395 height 38
type input "[GEOGRAPHIC_DATA] Flat 14 Room [GEOGRAPHIC_DATA]"
paste input "NR4 7TJ"
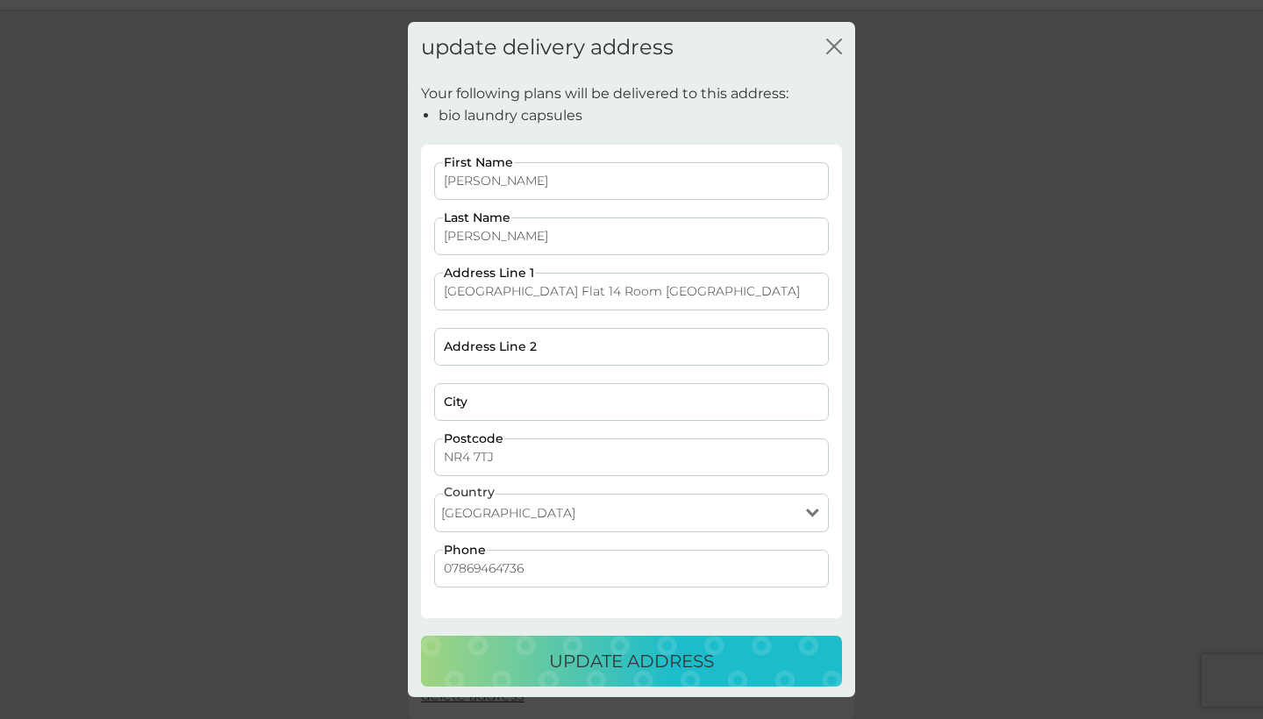
type input "NR4 7TJ"
click at [769, 293] on input "[GEOGRAPHIC_DATA] Flat 14 Room [GEOGRAPHIC_DATA]" at bounding box center [631, 292] width 395 height 38
click at [648, 393] on input "City" at bounding box center [631, 402] width 395 height 38
paste input "[GEOGRAPHIC_DATA]"
type input "[GEOGRAPHIC_DATA]"
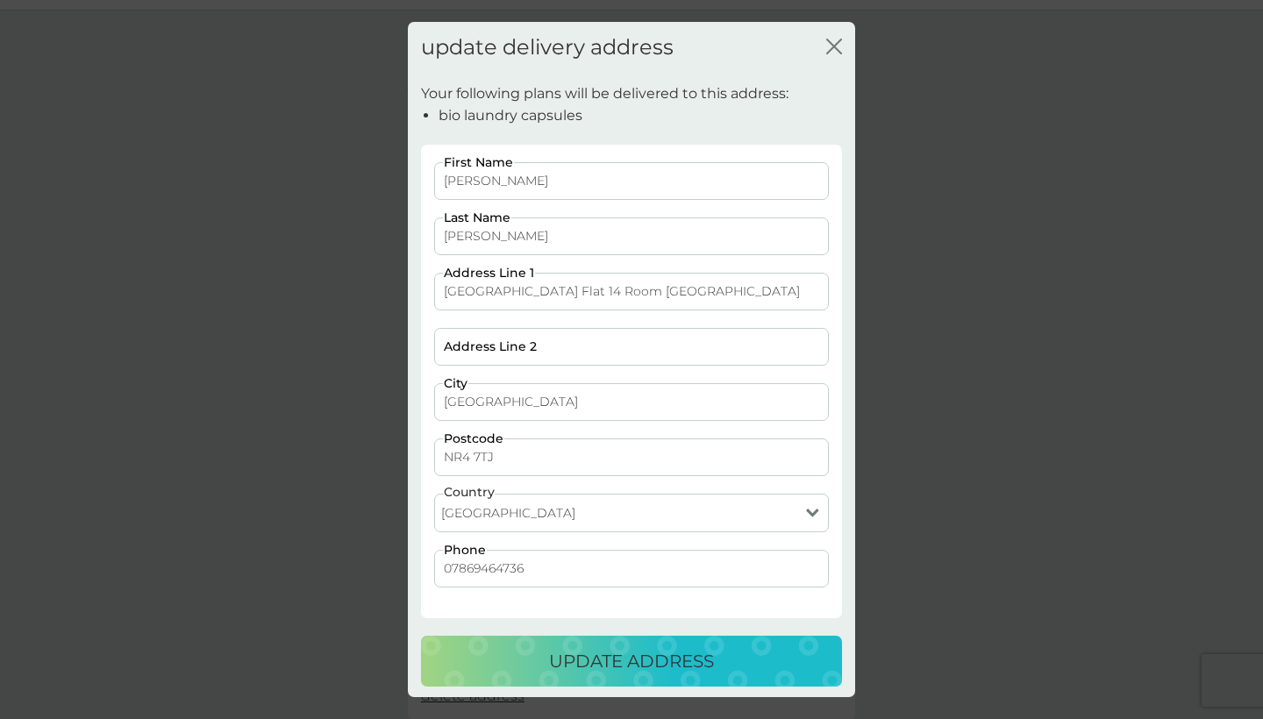
drag, startPoint x: 624, startPoint y: 293, endPoint x: 766, endPoint y: 295, distance: 142.1
click at [768, 295] on input "[GEOGRAPHIC_DATA] Flat 14 Room [GEOGRAPHIC_DATA]" at bounding box center [631, 292] width 395 height 38
paste input "[GEOGRAPHIC_DATA]"
type input "[GEOGRAPHIC_DATA]"
drag, startPoint x: 625, startPoint y: 291, endPoint x: 830, endPoint y: 297, distance: 205.3
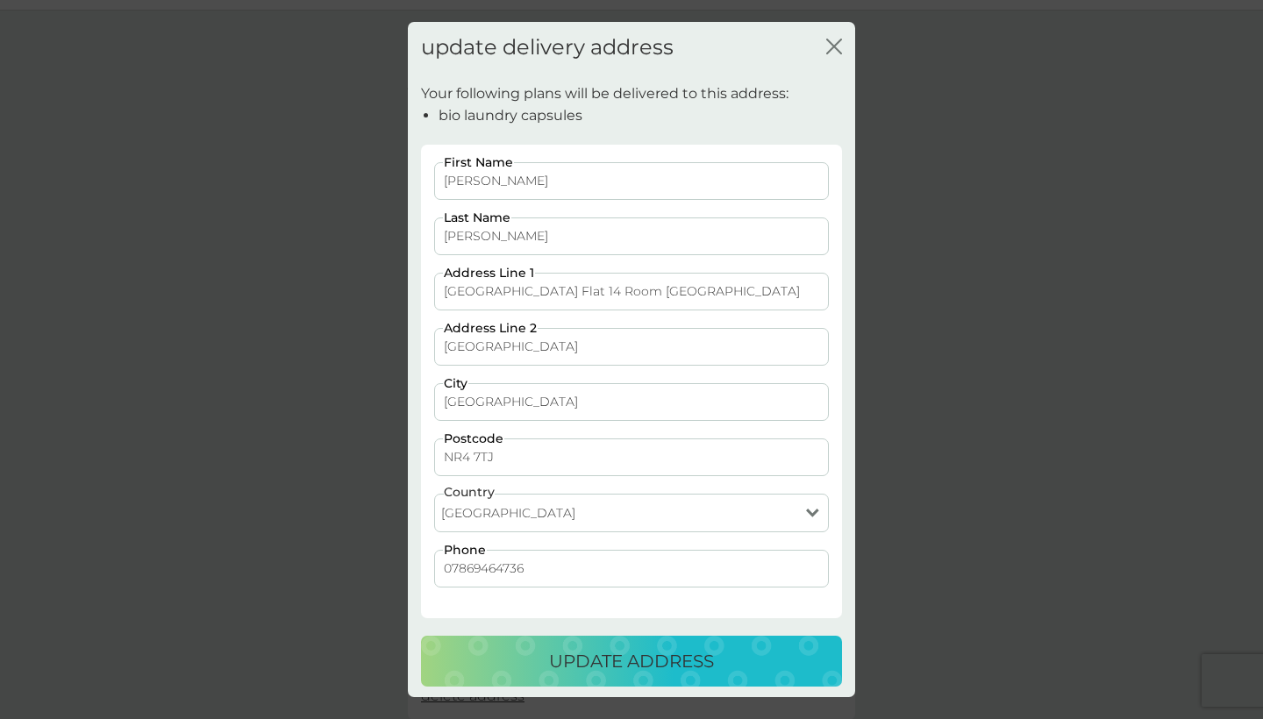
click at [830, 297] on div "[PERSON_NAME] First Name [PERSON_NAME] Last Name Victory House Flat 14 Room [GE…" at bounding box center [632, 383] width 408 height 443
click at [443, 295] on input "[GEOGRAPHIC_DATA] Flat 14 Room L" at bounding box center [631, 292] width 395 height 38
type input "100505772 [GEOGRAPHIC_DATA] Flat 14 Room L"
click at [616, 664] on p "update address" at bounding box center [631, 661] width 165 height 28
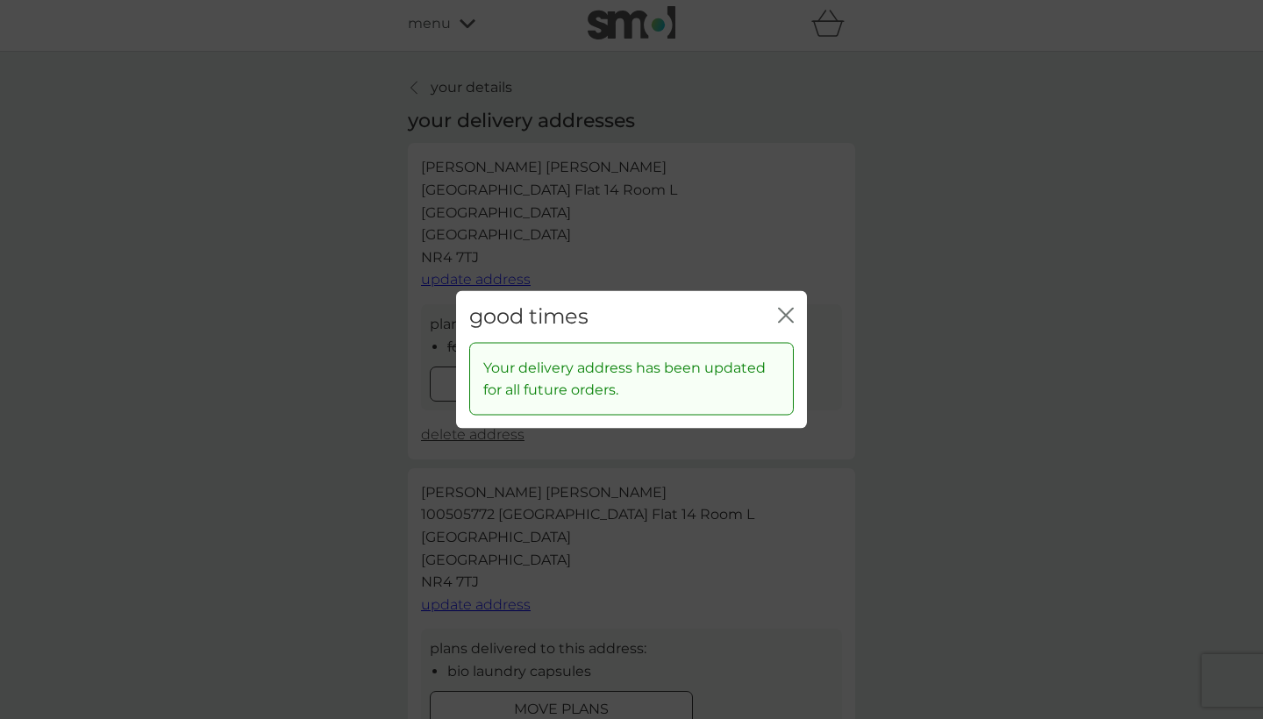
click at [787, 317] on icon "close" at bounding box center [789, 316] width 7 height 14
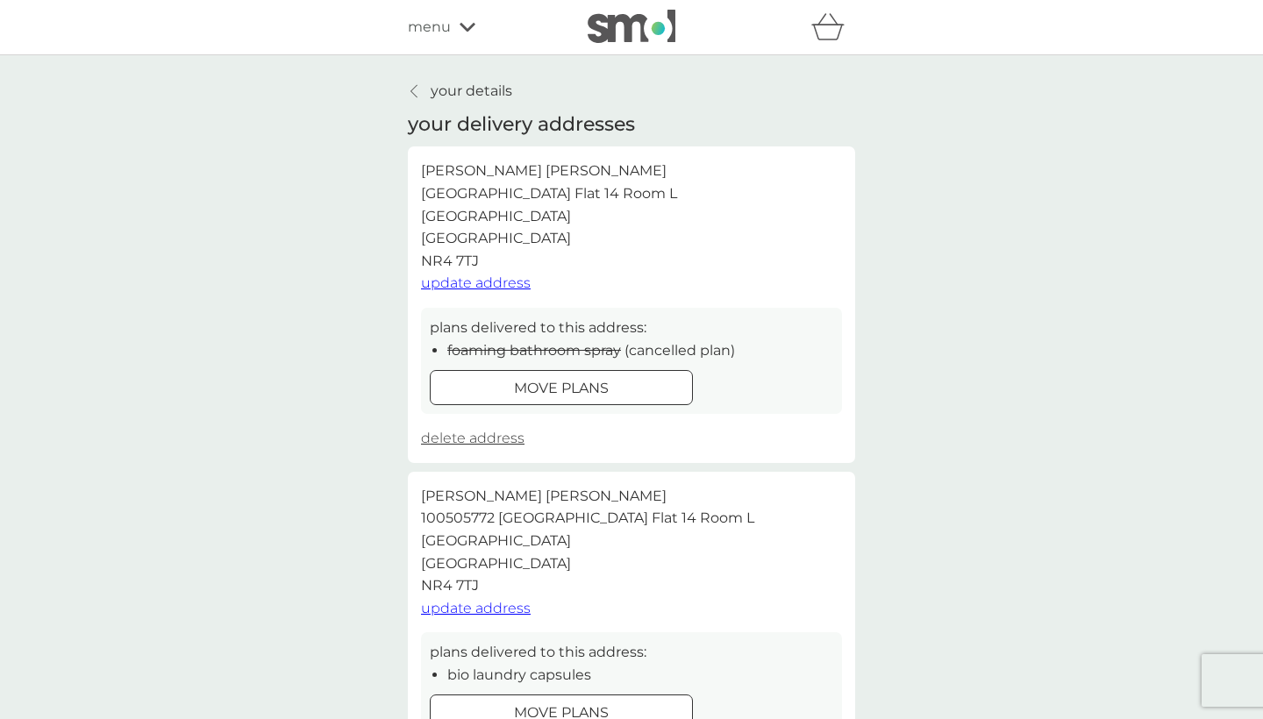
scroll to position [0, 0]
